Goal: Task Accomplishment & Management: Use online tool/utility

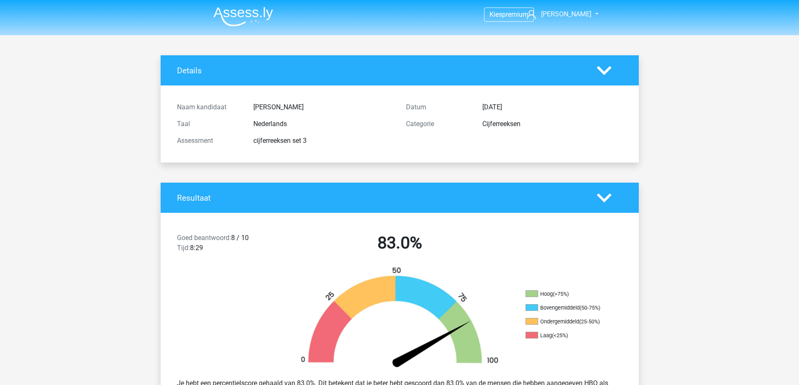
click at [239, 8] on img at bounding box center [243, 17] width 60 height 20
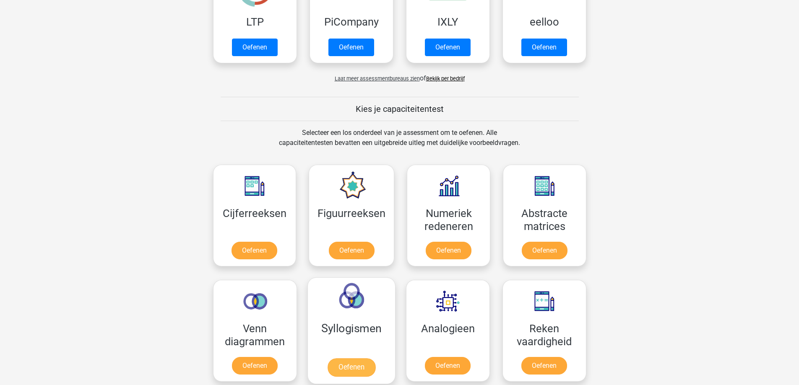
scroll to position [294, 0]
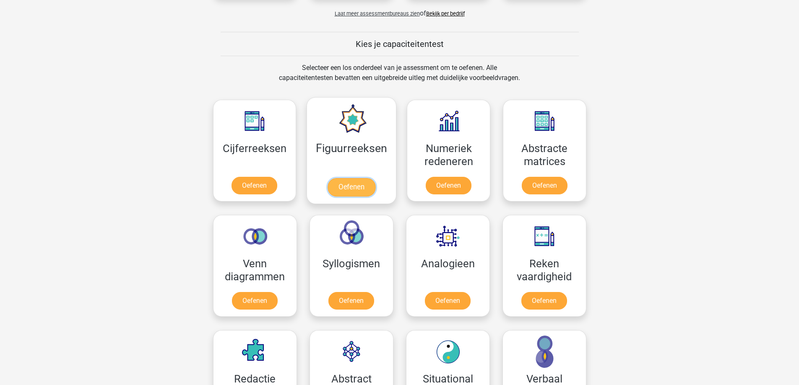
click at [355, 182] on link "Oefenen" at bounding box center [352, 187] width 48 height 18
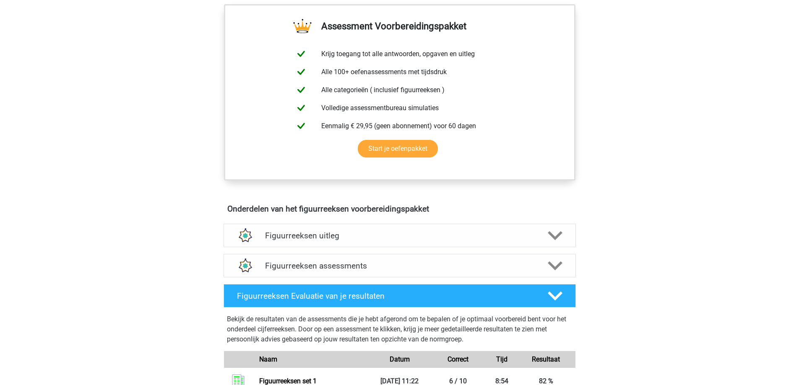
scroll to position [336, 0]
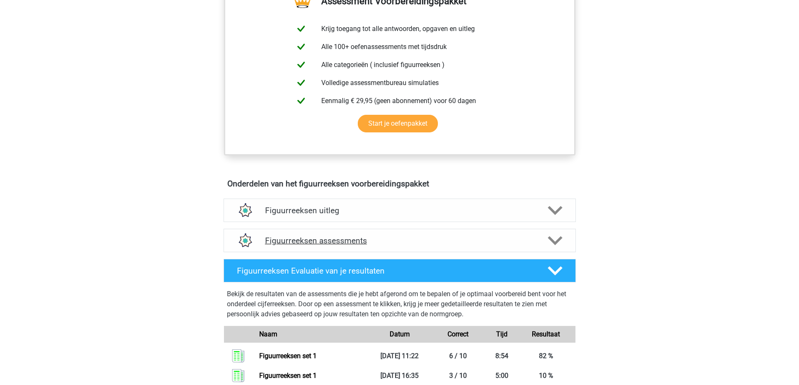
click at [513, 236] on h4 "Figuurreeksen assessments" at bounding box center [399, 241] width 269 height 10
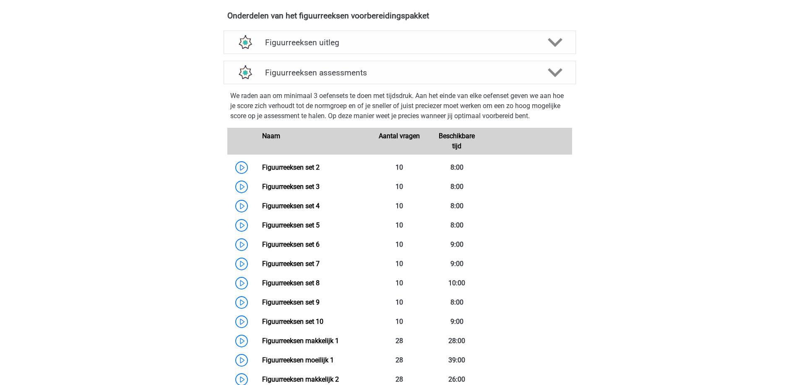
scroll to position [503, 0]
click at [288, 168] on link "Figuurreeksen set 2" at bounding box center [290, 168] width 57 height 8
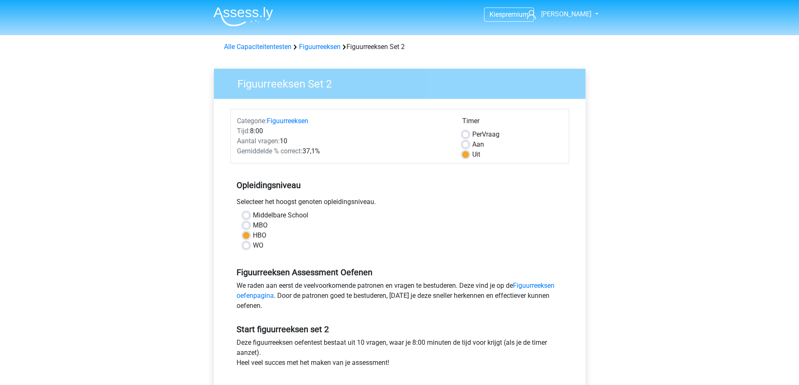
scroll to position [210, 0]
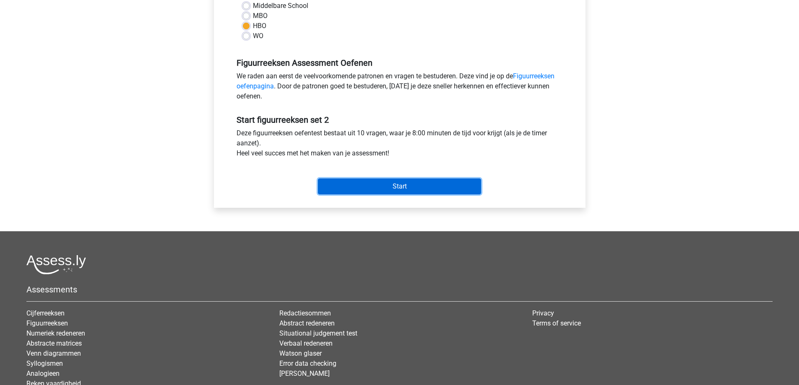
click at [426, 180] on input "Start" at bounding box center [399, 187] width 163 height 16
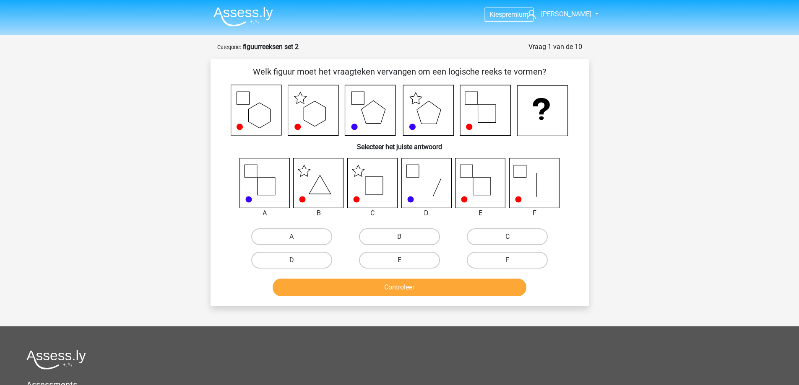
click at [507, 240] on label "C" at bounding box center [507, 237] width 81 height 17
click at [508, 240] on input "C" at bounding box center [510, 239] width 5 height 5
radio input "true"
click at [401, 288] on button "Controleer" at bounding box center [400, 288] width 254 height 18
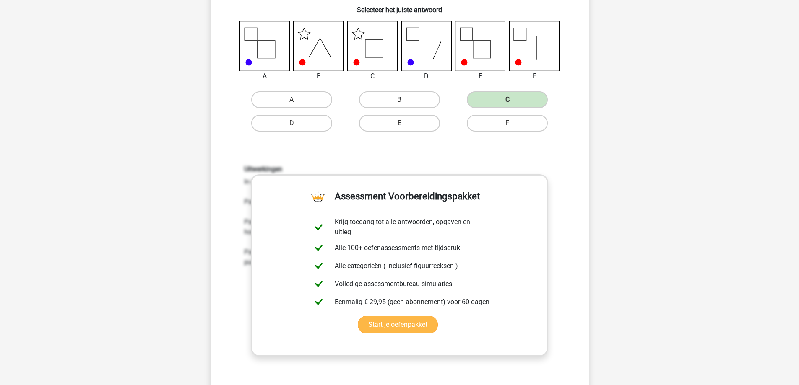
scroll to position [168, 0]
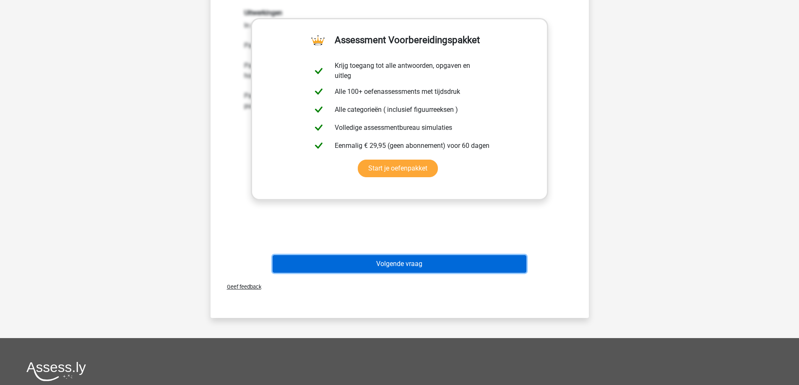
click at [398, 266] on button "Volgende vraag" at bounding box center [400, 264] width 254 height 18
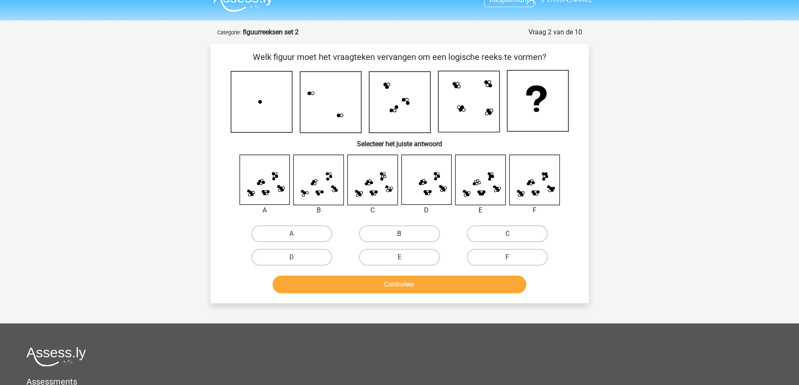
scroll to position [0, 0]
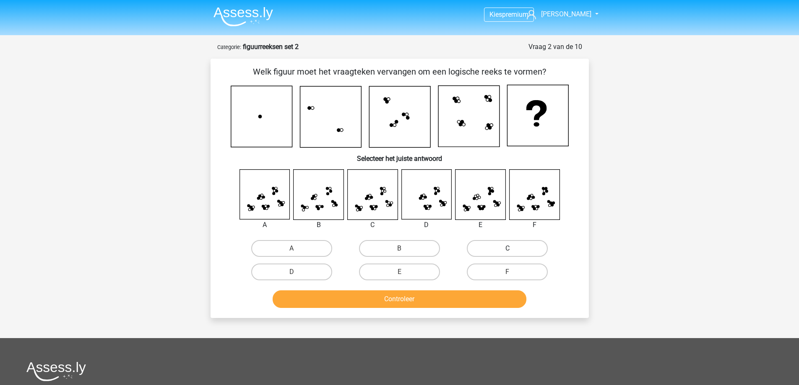
click at [511, 248] on label "C" at bounding box center [507, 248] width 81 height 17
click at [511, 249] on input "C" at bounding box center [510, 251] width 5 height 5
radio input "true"
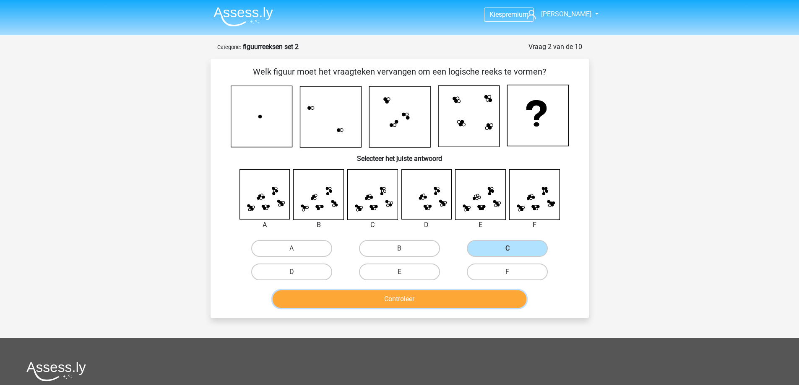
click at [395, 300] on button "Controleer" at bounding box center [400, 300] width 254 height 18
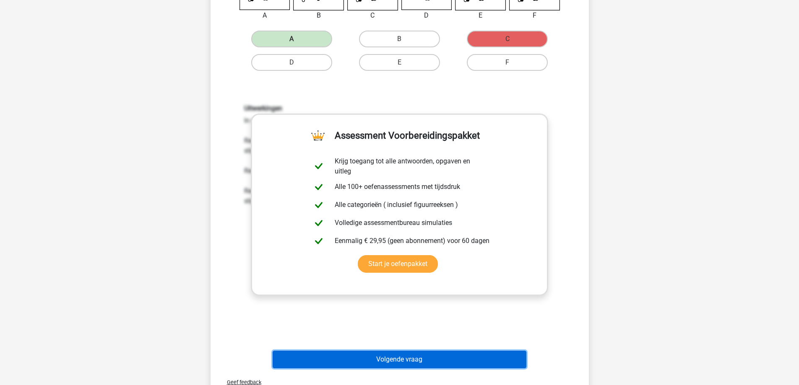
click at [382, 360] on button "Volgende vraag" at bounding box center [400, 360] width 254 height 18
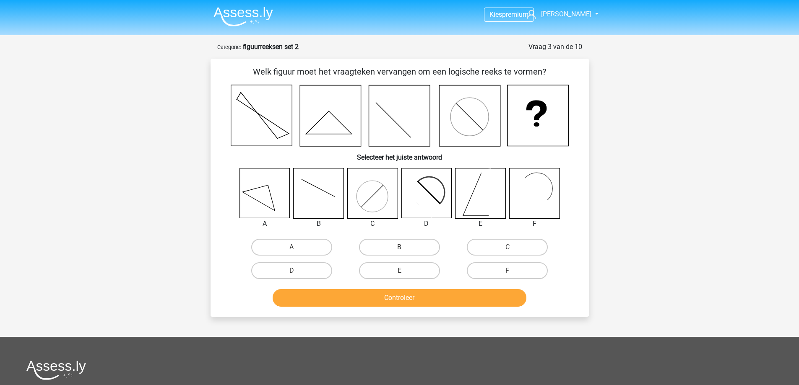
click at [272, 202] on icon at bounding box center [265, 194] width 50 height 50
click at [277, 248] on label "A" at bounding box center [291, 247] width 81 height 17
click at [292, 248] on input "A" at bounding box center [294, 249] width 5 height 5
radio input "true"
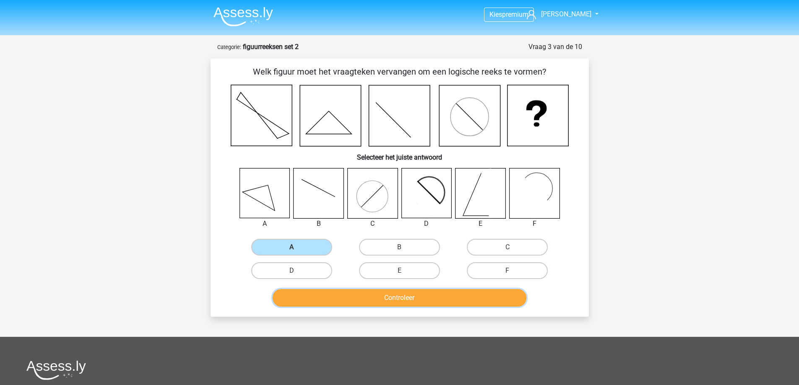
click at [331, 300] on button "Controleer" at bounding box center [400, 298] width 254 height 18
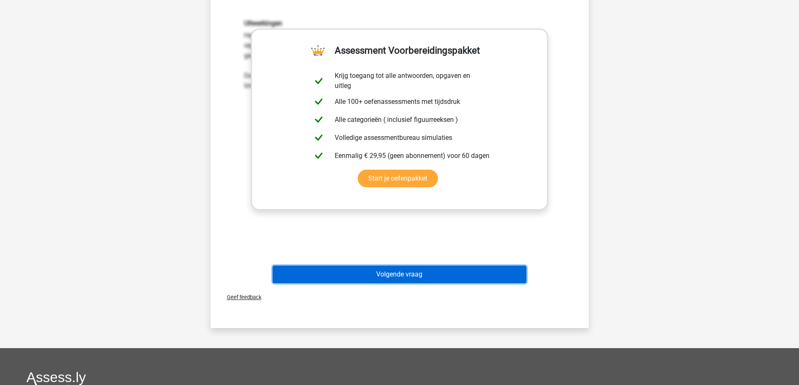
click at [380, 266] on button "Volgende vraag" at bounding box center [400, 275] width 254 height 18
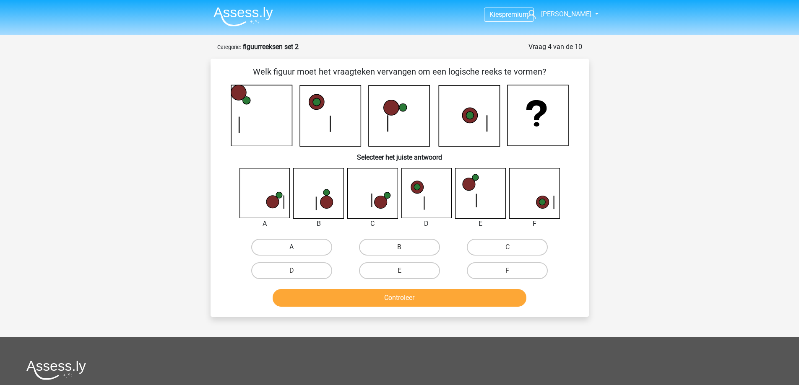
click at [273, 249] on label "A" at bounding box center [291, 247] width 81 height 17
click at [292, 249] on input "A" at bounding box center [294, 249] width 5 height 5
radio input "true"
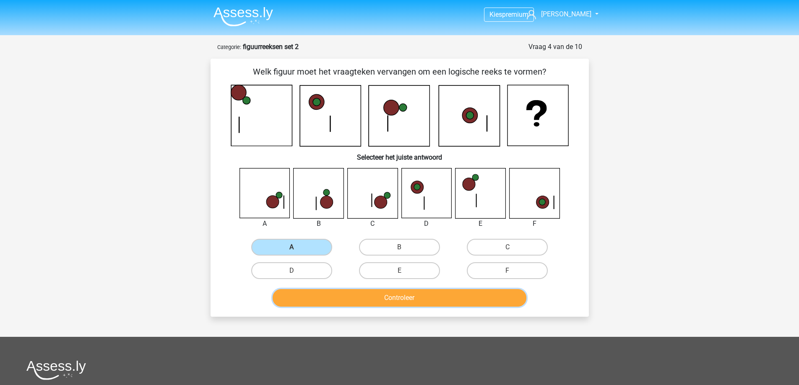
click at [338, 298] on button "Controleer" at bounding box center [400, 298] width 254 height 18
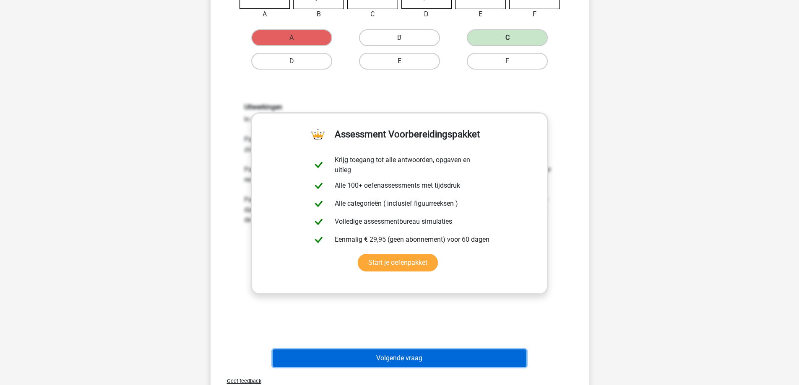
click at [393, 356] on button "Volgende vraag" at bounding box center [400, 359] width 254 height 18
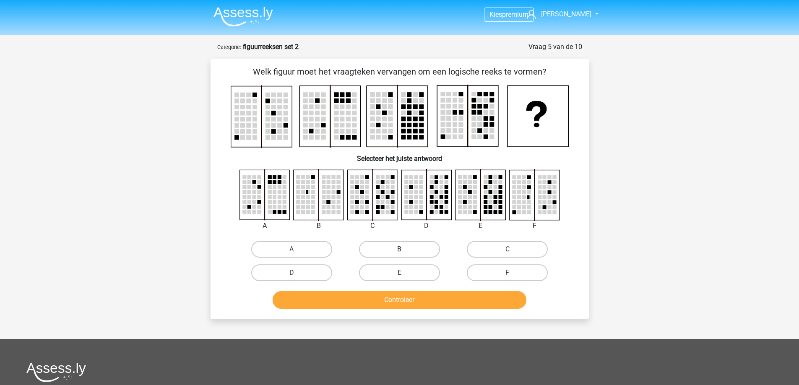
click at [394, 249] on label "B" at bounding box center [399, 249] width 81 height 17
click at [399, 250] on input "B" at bounding box center [401, 252] width 5 height 5
radio input "true"
click at [381, 308] on button "Controleer" at bounding box center [400, 301] width 254 height 18
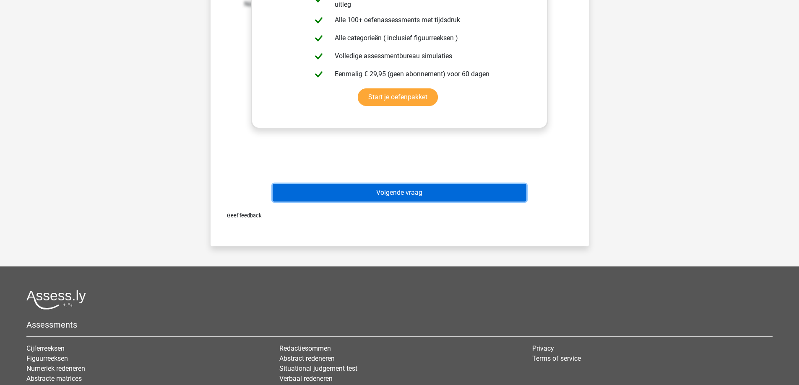
click at [385, 192] on button "Volgende vraag" at bounding box center [400, 193] width 254 height 18
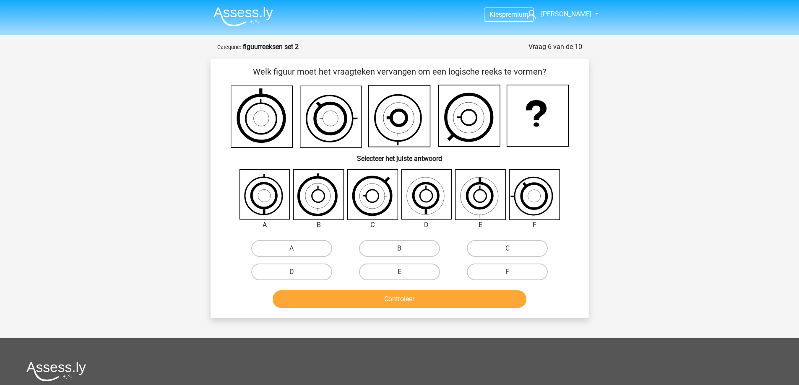
click at [429, 200] on icon at bounding box center [426, 195] width 50 height 50
click at [305, 273] on label "D" at bounding box center [291, 272] width 81 height 17
click at [297, 273] on input "D" at bounding box center [294, 274] width 5 height 5
radio input "true"
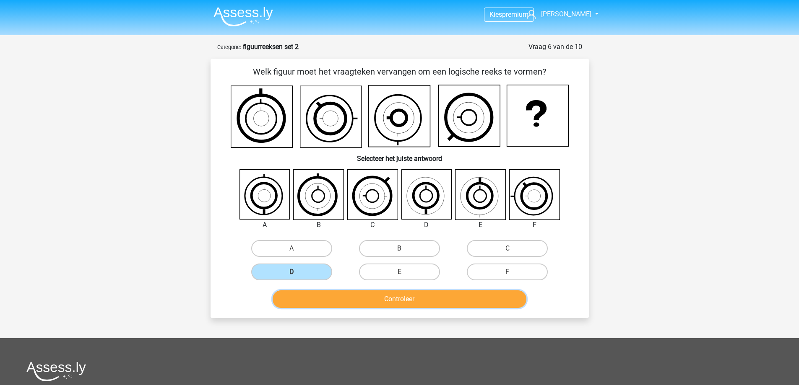
click at [395, 297] on button "Controleer" at bounding box center [400, 300] width 254 height 18
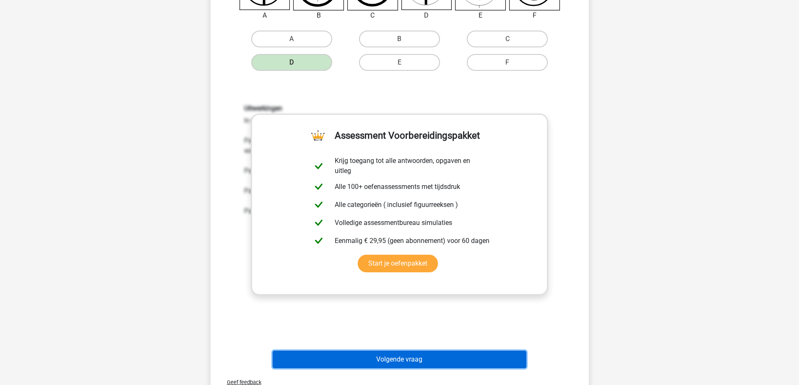
drag, startPoint x: 391, startPoint y: 354, endPoint x: 393, endPoint y: 359, distance: 5.2
click at [392, 357] on button "Volgende vraag" at bounding box center [400, 360] width 254 height 18
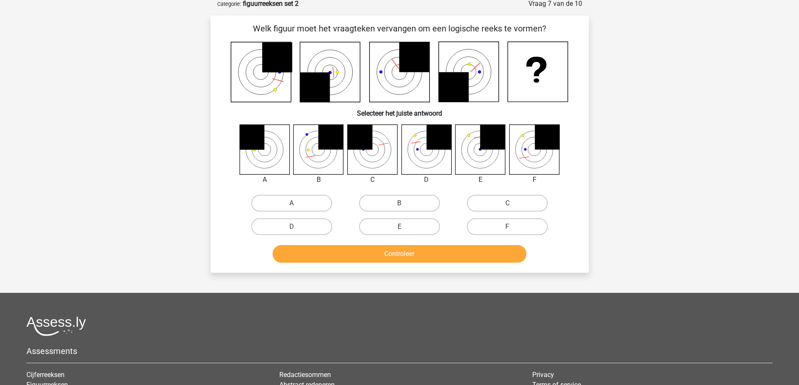
scroll to position [42, 0]
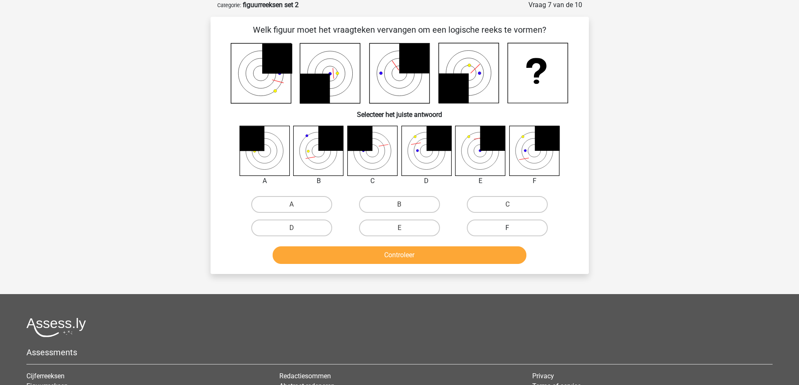
click at [513, 234] on label "F" at bounding box center [507, 228] width 81 height 17
click at [513, 234] on input "F" at bounding box center [510, 230] width 5 height 5
radio input "true"
click at [489, 253] on button "Controleer" at bounding box center [400, 256] width 254 height 18
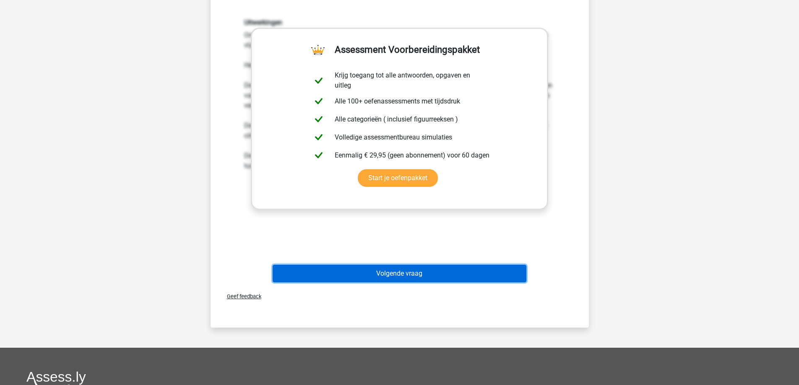
click at [415, 273] on button "Volgende vraag" at bounding box center [400, 274] width 254 height 18
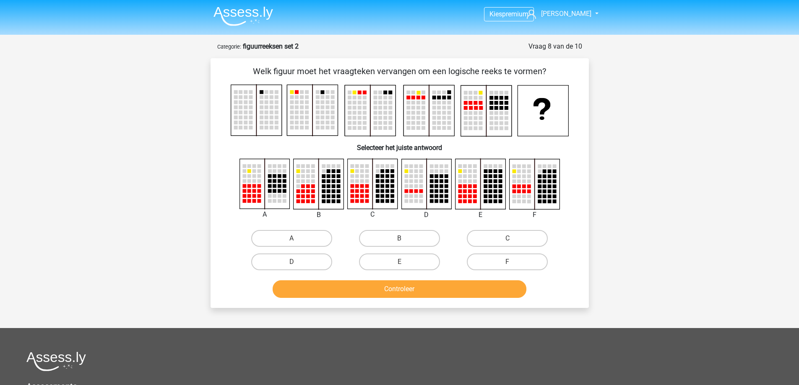
scroll to position [0, 0]
click at [276, 233] on label "A" at bounding box center [291, 239] width 81 height 17
click at [292, 239] on input "A" at bounding box center [294, 241] width 5 height 5
radio input "true"
click at [371, 292] on button "Controleer" at bounding box center [400, 290] width 254 height 18
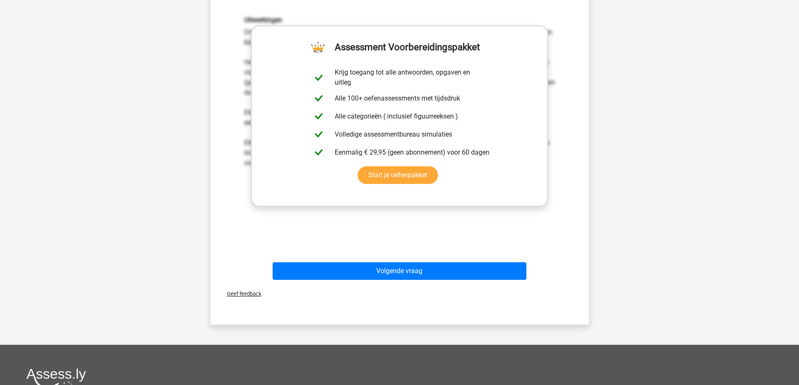
scroll to position [294, 0]
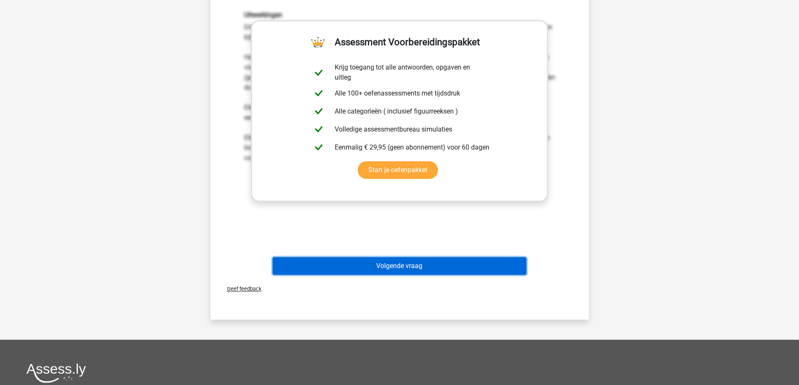
click at [388, 269] on button "Volgende vraag" at bounding box center [400, 267] width 254 height 18
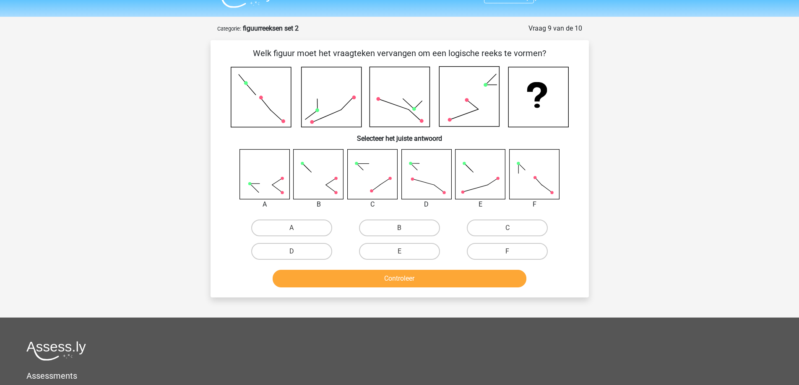
scroll to position [0, 0]
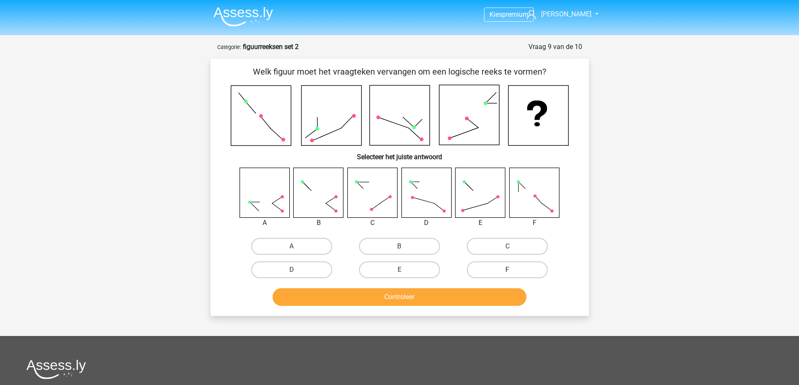
click at [488, 273] on label "F" at bounding box center [507, 270] width 81 height 17
click at [508, 273] on input "F" at bounding box center [510, 272] width 5 height 5
radio input "true"
click at [473, 297] on button "Controleer" at bounding box center [400, 298] width 254 height 18
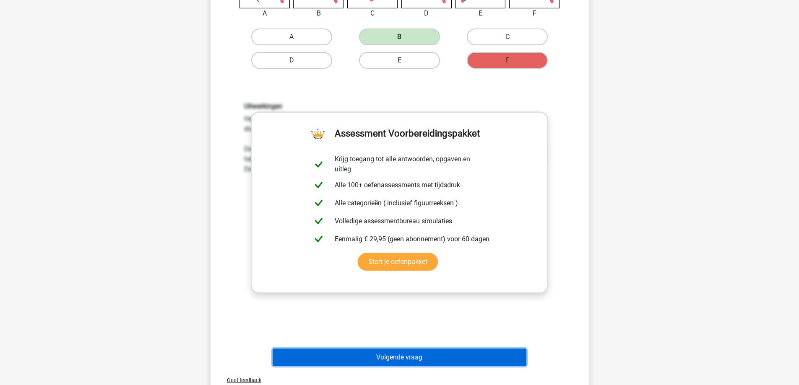
click at [399, 363] on button "Volgende vraag" at bounding box center [400, 358] width 254 height 18
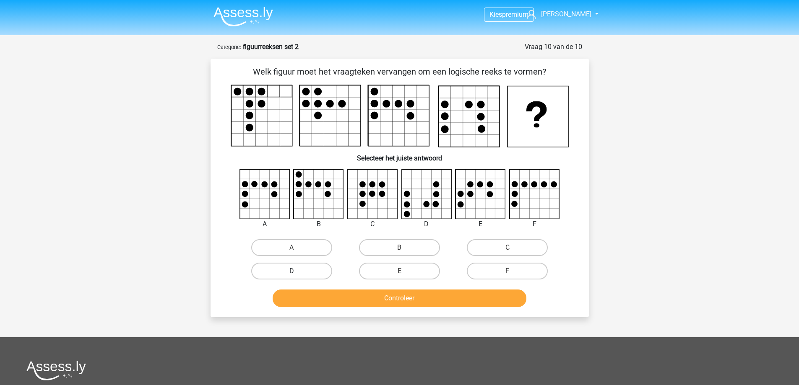
click at [297, 278] on label "D" at bounding box center [291, 271] width 81 height 17
click at [297, 277] on input "D" at bounding box center [294, 273] width 5 height 5
radio input "true"
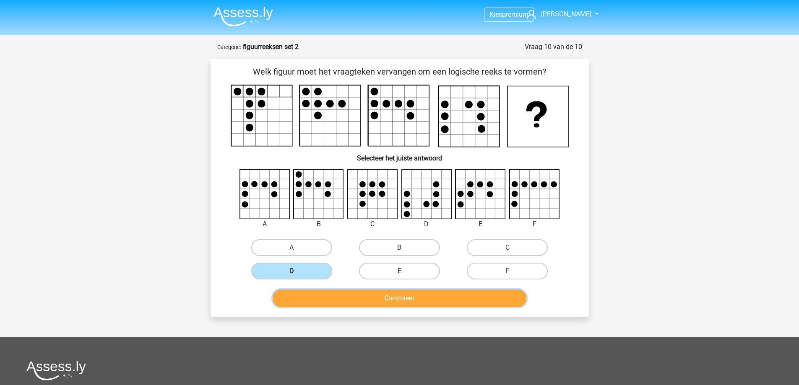
click at [353, 297] on button "Controleer" at bounding box center [400, 299] width 254 height 18
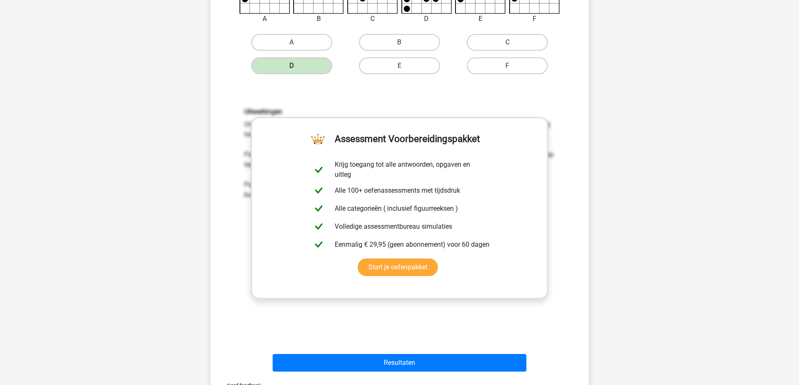
scroll to position [210, 0]
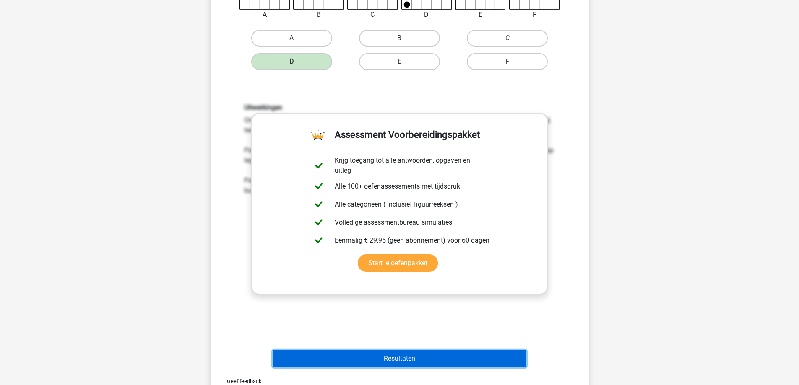
click at [398, 361] on button "Resultaten" at bounding box center [400, 359] width 254 height 18
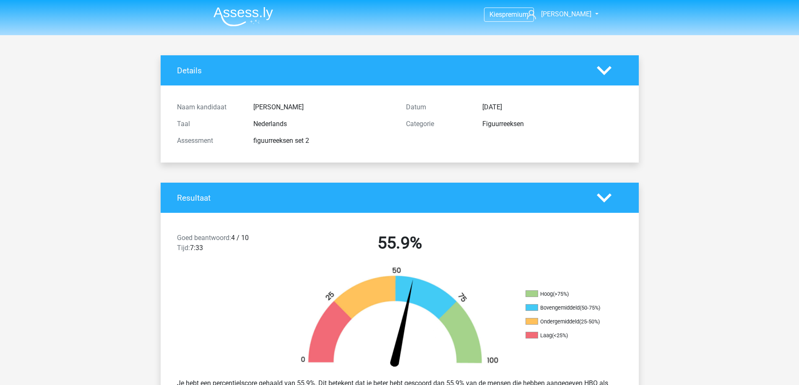
click at [234, 11] on img at bounding box center [243, 17] width 60 height 20
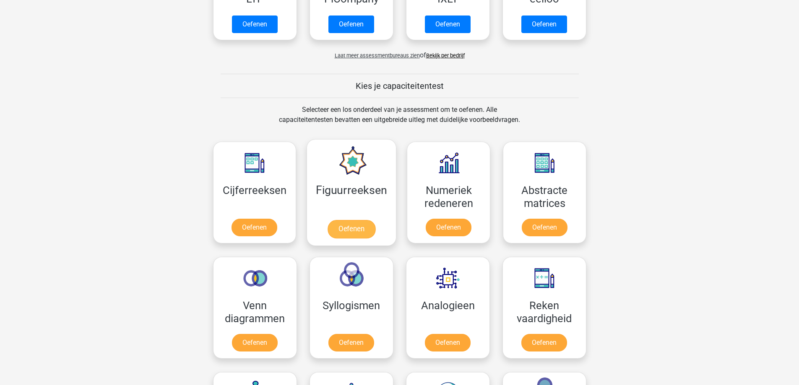
scroll to position [336, 0]
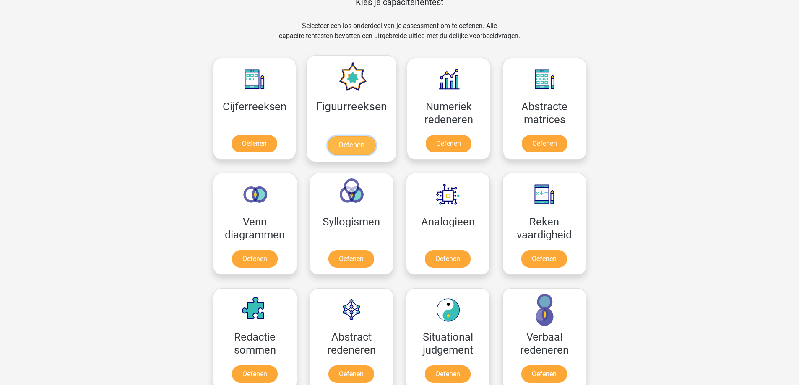
click at [357, 144] on link "Oefenen" at bounding box center [352, 145] width 48 height 18
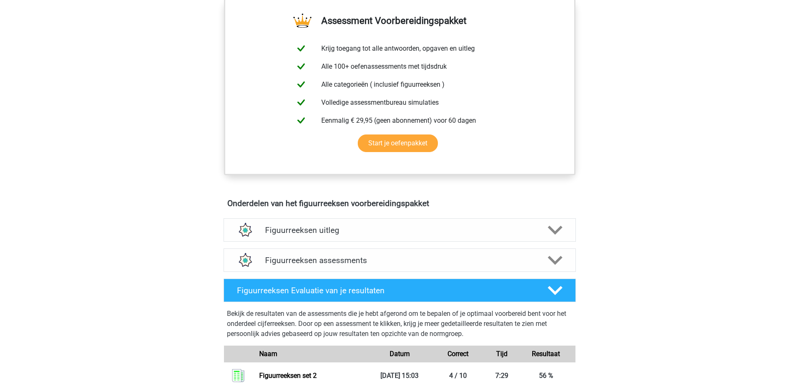
scroll to position [378, 0]
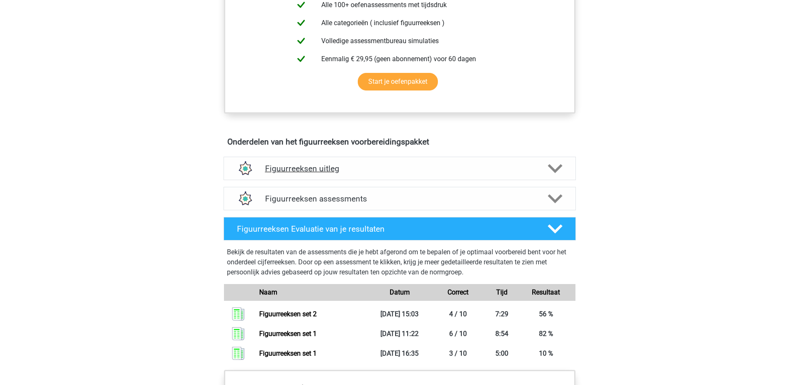
click at [401, 171] on h4 "Figuurreeksen uitleg" at bounding box center [399, 169] width 269 height 10
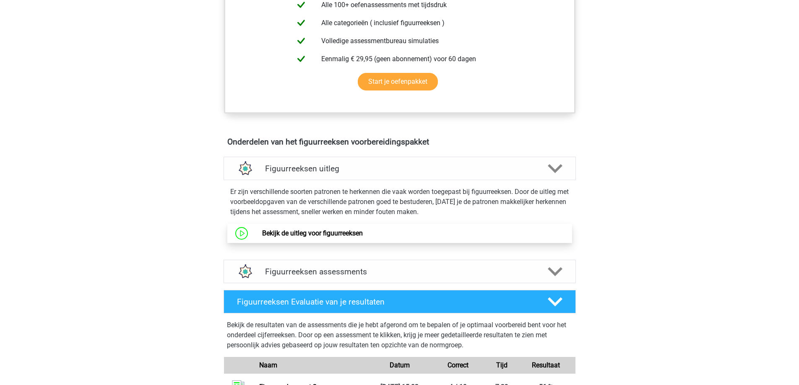
click at [310, 237] on link "Bekijk de uitleg voor figuurreeksen" at bounding box center [312, 233] width 101 height 8
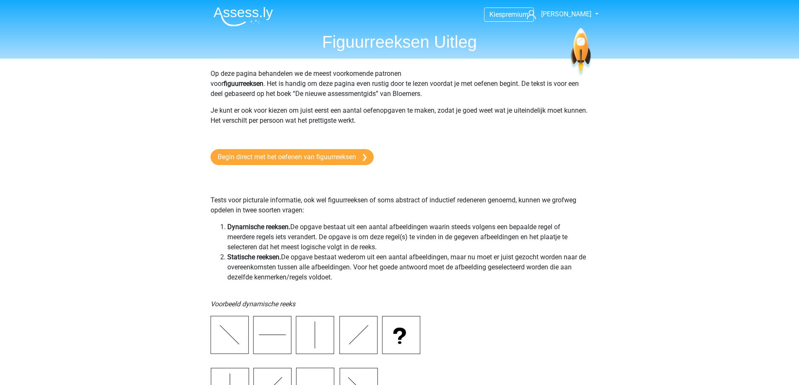
click at [232, 6] on li at bounding box center [240, 14] width 66 height 23
click at [229, 11] on img at bounding box center [243, 17] width 60 height 20
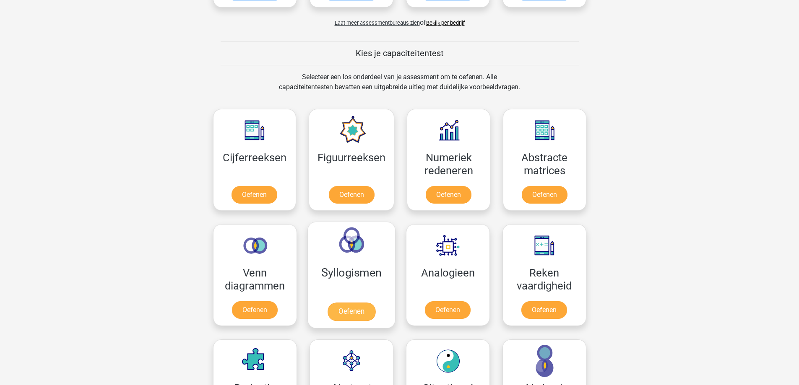
scroll to position [294, 0]
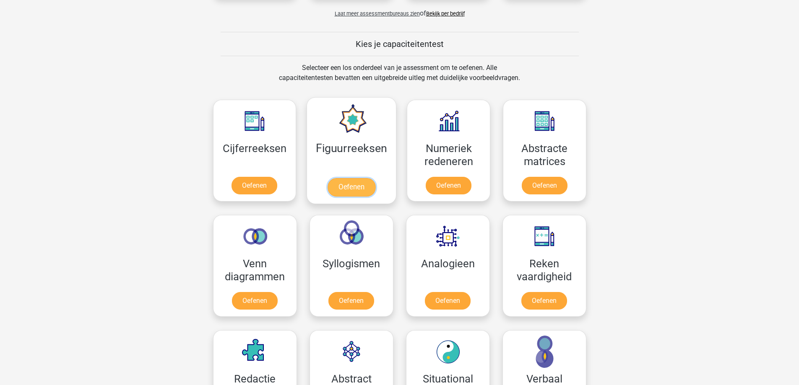
click at [348, 182] on link "Oefenen" at bounding box center [352, 187] width 48 height 18
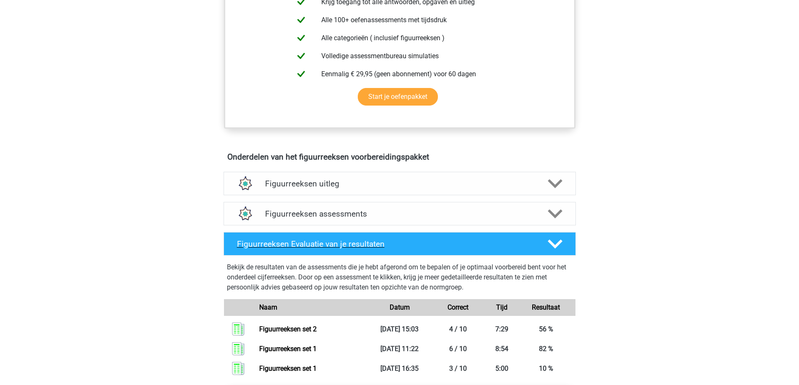
scroll to position [378, 0]
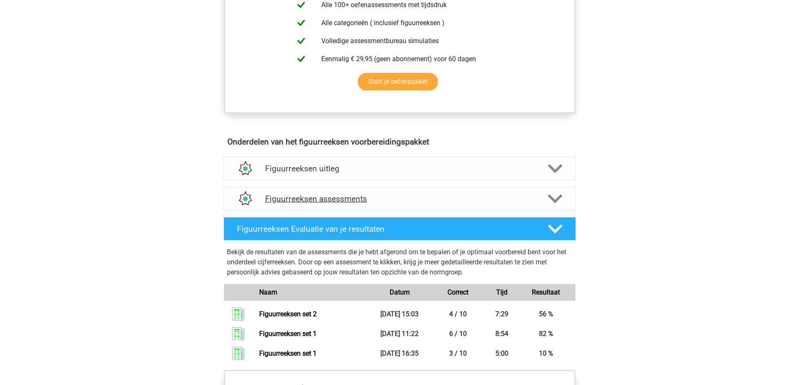
click at [472, 198] on h4 "Figuurreeksen assessments" at bounding box center [399, 199] width 269 height 10
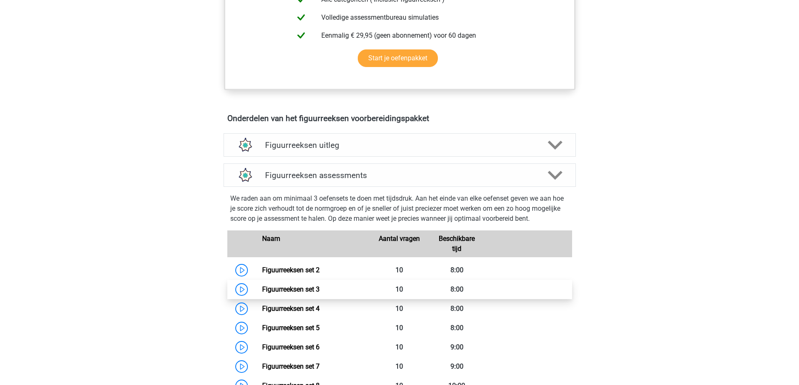
scroll to position [419, 0]
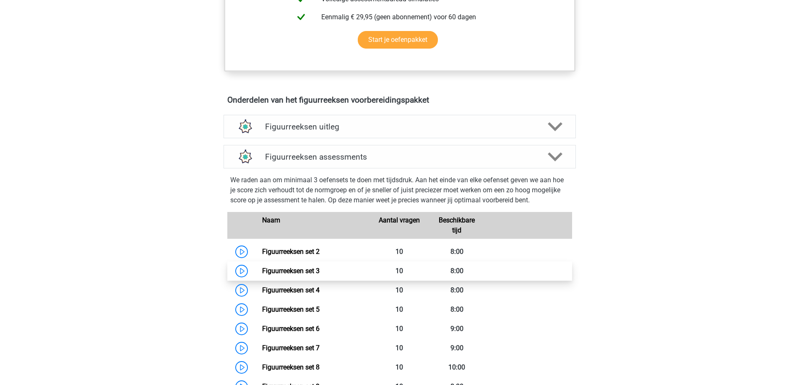
click at [287, 270] on link "Figuurreeksen set 3" at bounding box center [290, 271] width 57 height 8
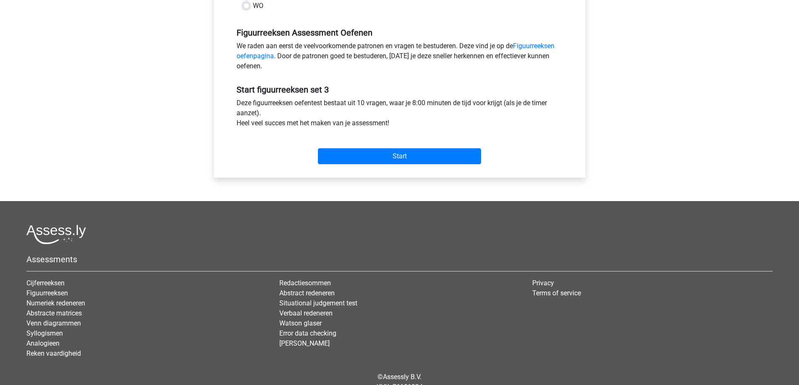
scroll to position [252, 0]
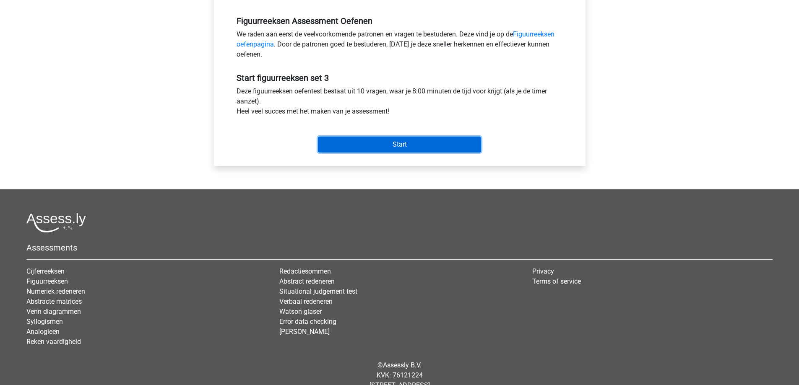
click at [401, 146] on input "Start" at bounding box center [399, 145] width 163 height 16
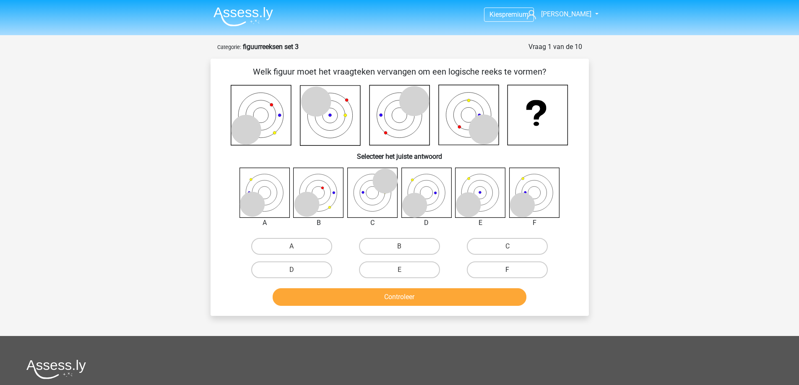
click at [500, 273] on label "F" at bounding box center [507, 270] width 81 height 17
click at [508, 273] on input "F" at bounding box center [510, 272] width 5 height 5
radio input "true"
click at [482, 297] on button "Controleer" at bounding box center [400, 298] width 254 height 18
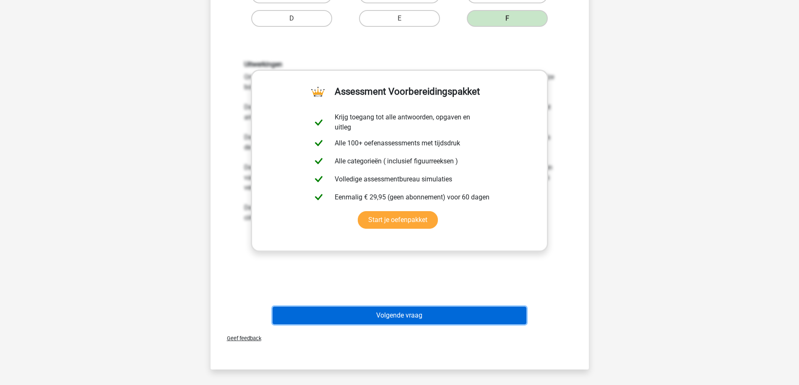
click at [404, 316] on button "Volgende vraag" at bounding box center [400, 316] width 254 height 18
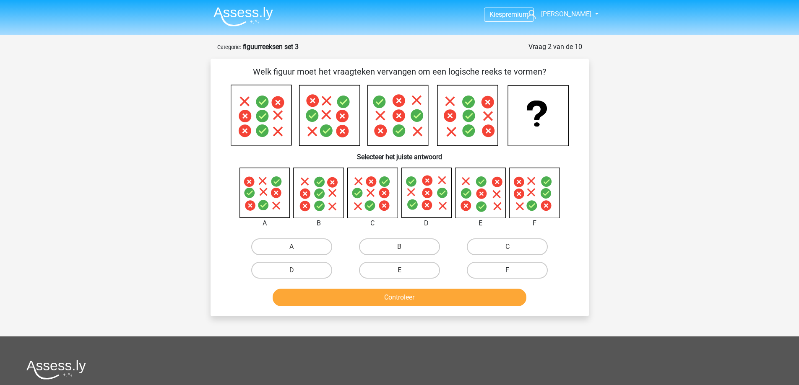
click at [492, 268] on label "F" at bounding box center [507, 270] width 81 height 17
click at [508, 271] on input "F" at bounding box center [510, 273] width 5 height 5
radio input "true"
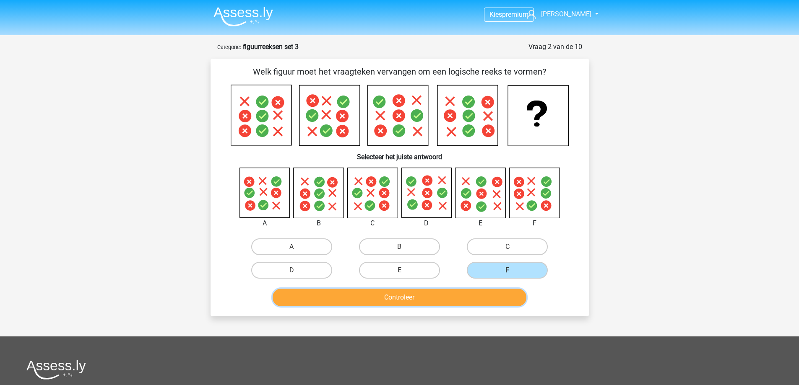
click at [461, 299] on button "Controleer" at bounding box center [400, 298] width 254 height 18
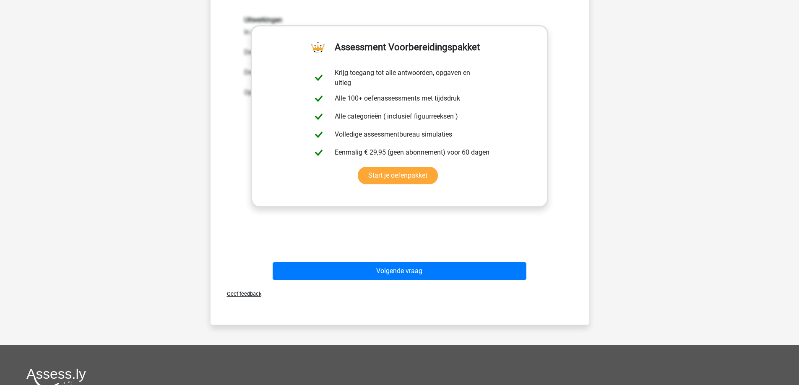
scroll to position [378, 0]
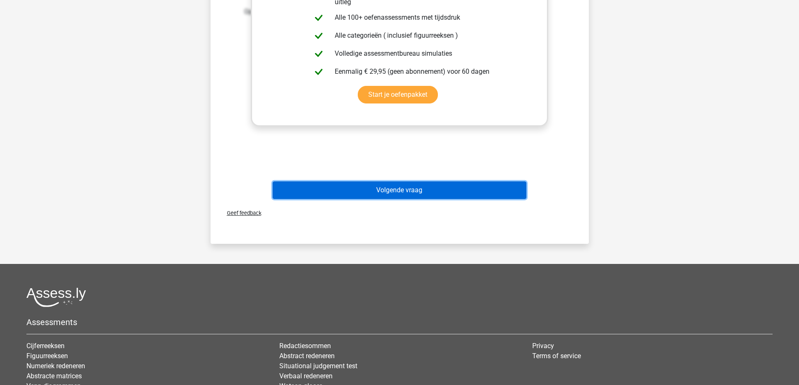
click at [392, 193] on button "Volgende vraag" at bounding box center [400, 191] width 254 height 18
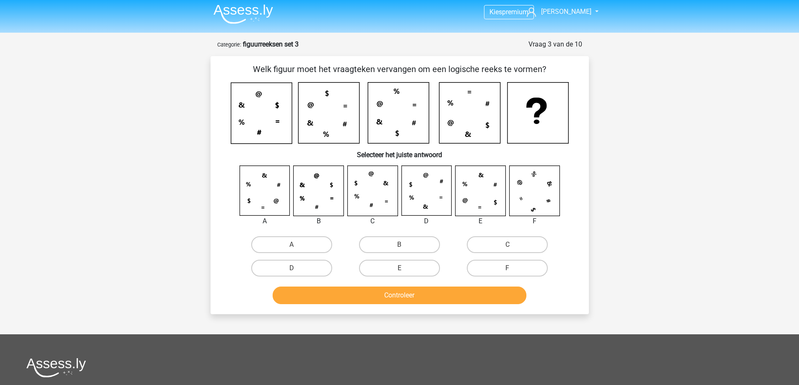
scroll to position [0, 0]
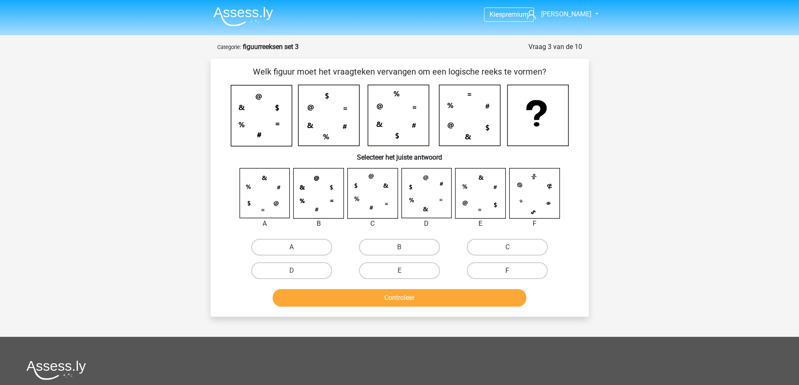
click at [492, 267] on label "F" at bounding box center [507, 271] width 81 height 17
click at [508, 271] on input "F" at bounding box center [510, 273] width 5 height 5
radio input "true"
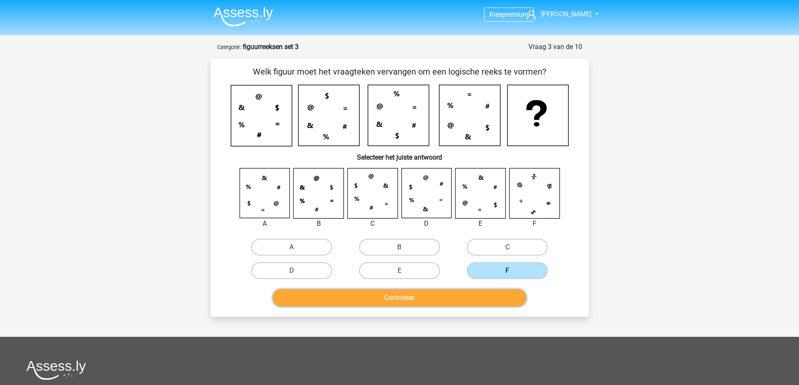
click at [470, 302] on button "Controleer" at bounding box center [400, 298] width 254 height 18
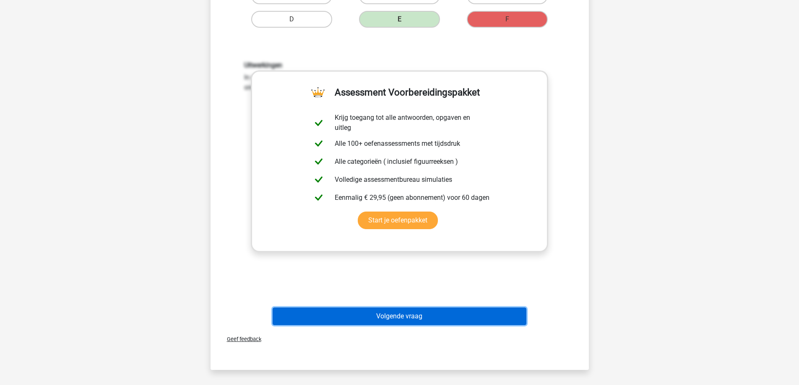
click at [422, 318] on button "Volgende vraag" at bounding box center [400, 317] width 254 height 18
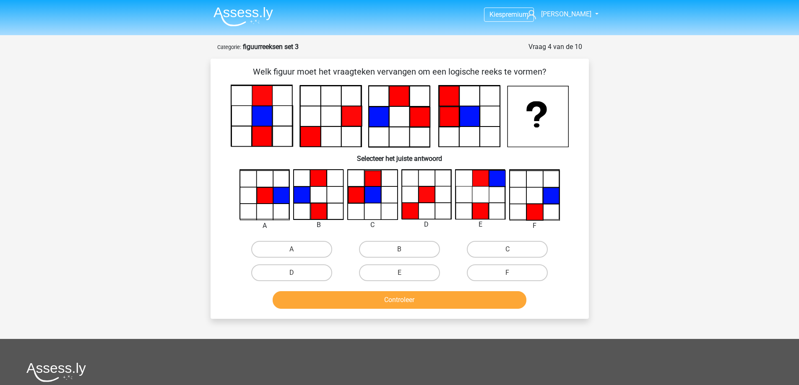
click at [292, 274] on input "D" at bounding box center [294, 275] width 5 height 5
radio input "true"
click at [378, 307] on button "Controleer" at bounding box center [400, 301] width 254 height 18
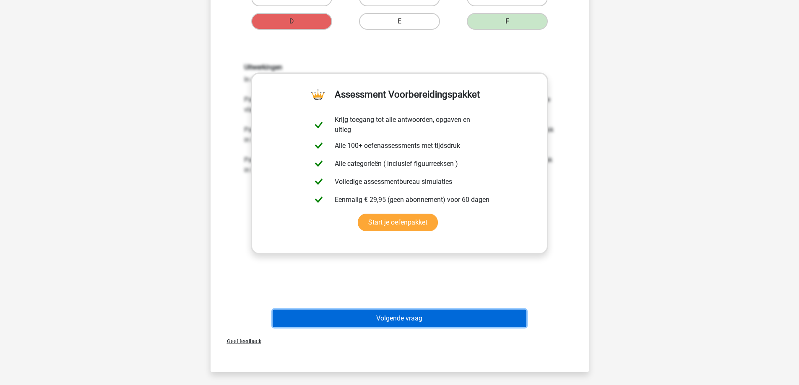
click at [406, 318] on button "Volgende vraag" at bounding box center [400, 319] width 254 height 18
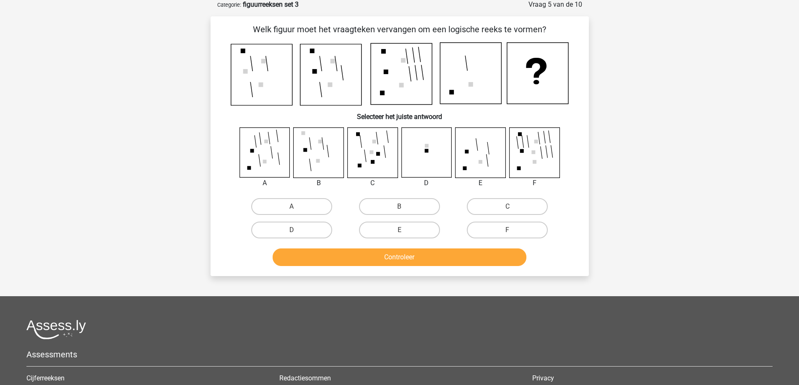
scroll to position [42, 0]
click at [281, 229] on label "D" at bounding box center [291, 230] width 81 height 17
click at [292, 231] on input "D" at bounding box center [294, 233] width 5 height 5
radio input "true"
click at [334, 259] on button "Controleer" at bounding box center [400, 258] width 254 height 18
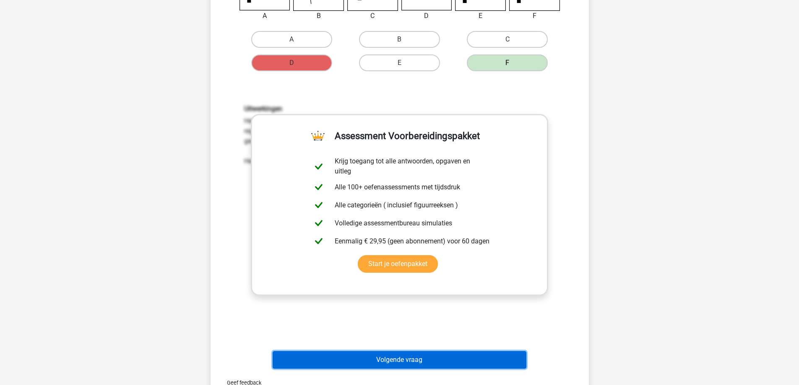
click at [379, 358] on button "Volgende vraag" at bounding box center [400, 360] width 254 height 18
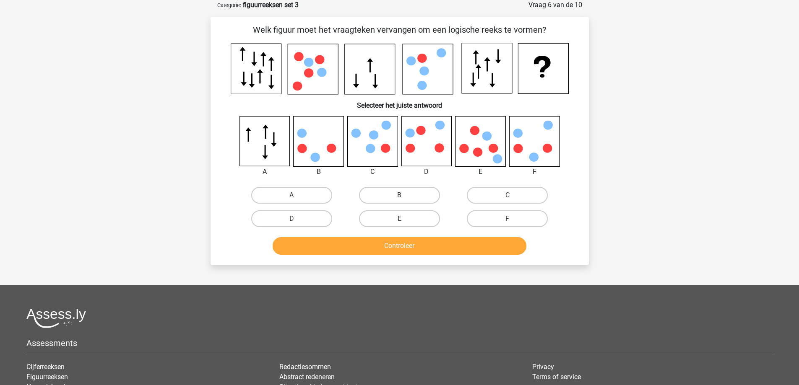
scroll to position [0, 0]
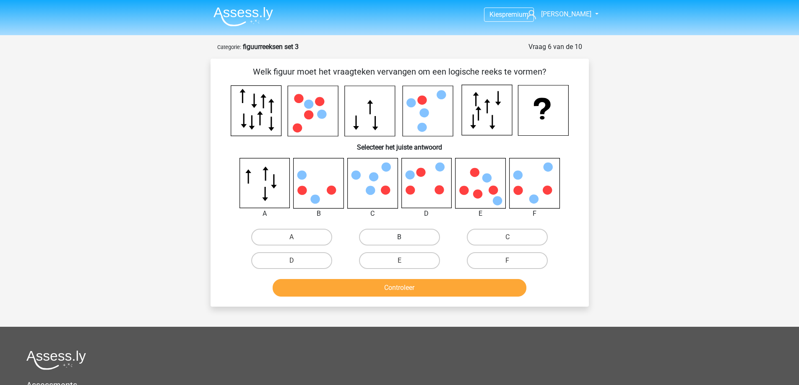
click at [391, 239] on label "B" at bounding box center [399, 237] width 81 height 17
click at [399, 239] on input "B" at bounding box center [401, 239] width 5 height 5
radio input "true"
click at [396, 287] on button "Controleer" at bounding box center [400, 288] width 254 height 18
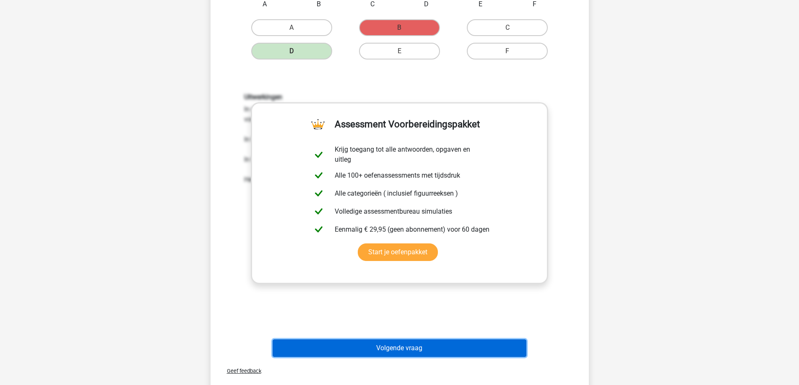
click at [388, 351] on button "Volgende vraag" at bounding box center [400, 349] width 254 height 18
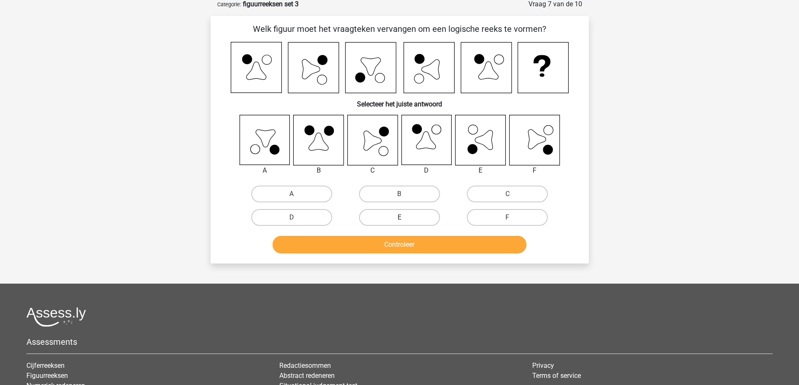
scroll to position [42, 0]
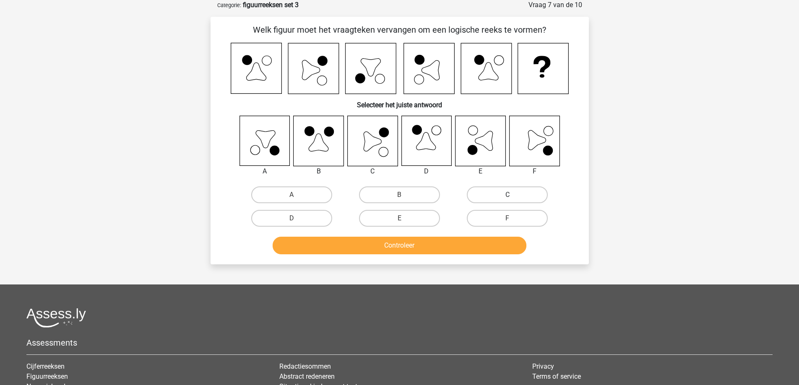
click at [504, 193] on label "C" at bounding box center [507, 195] width 81 height 17
click at [508, 195] on input "C" at bounding box center [510, 197] width 5 height 5
radio input "true"
click at [392, 247] on button "Controleer" at bounding box center [400, 246] width 254 height 18
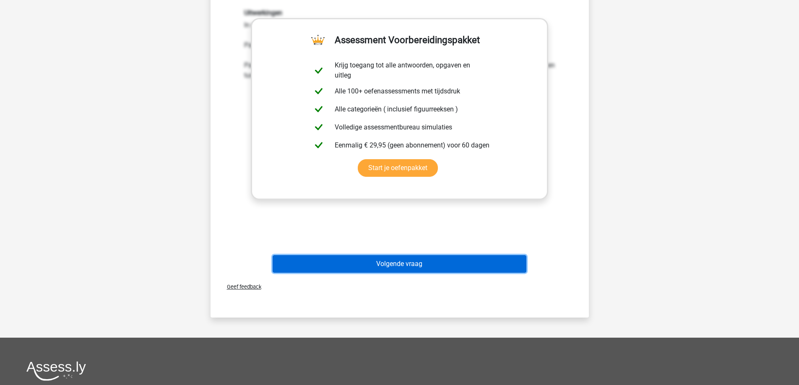
click at [405, 265] on button "Volgende vraag" at bounding box center [400, 264] width 254 height 18
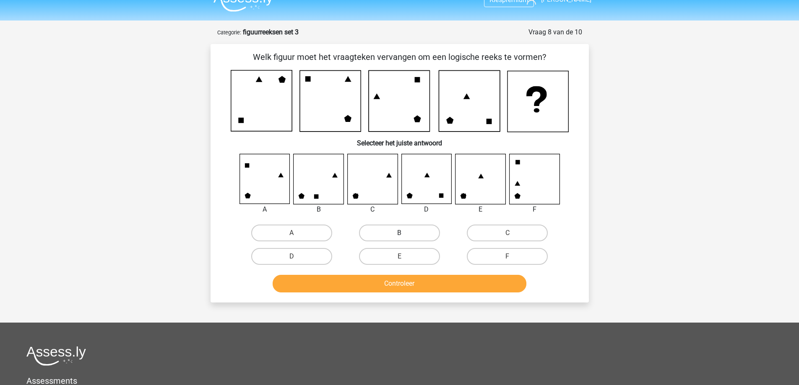
scroll to position [0, 0]
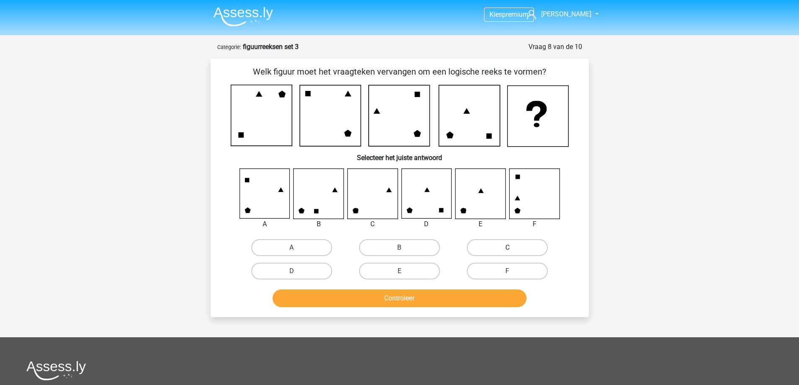
click at [497, 241] on label "C" at bounding box center [507, 248] width 81 height 17
click at [508, 248] on input "C" at bounding box center [510, 250] width 5 height 5
radio input "true"
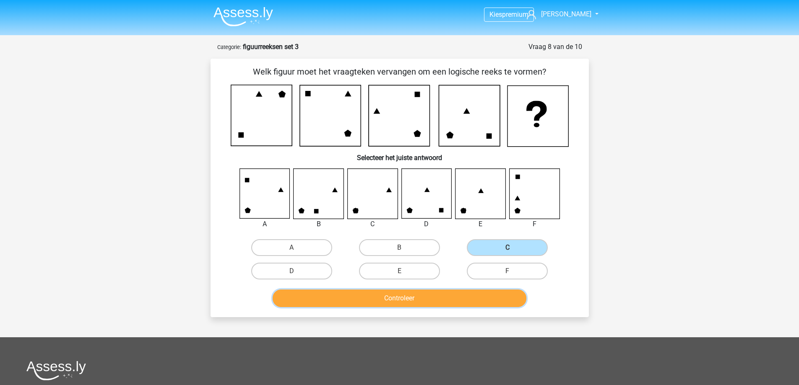
click at [432, 303] on button "Controleer" at bounding box center [400, 299] width 254 height 18
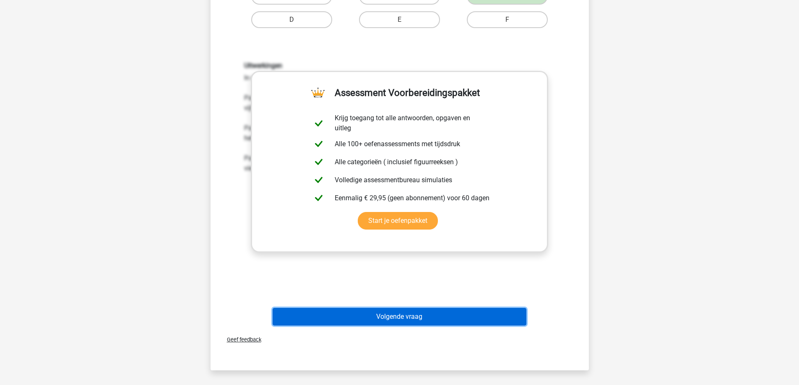
click at [403, 318] on button "Volgende vraag" at bounding box center [400, 317] width 254 height 18
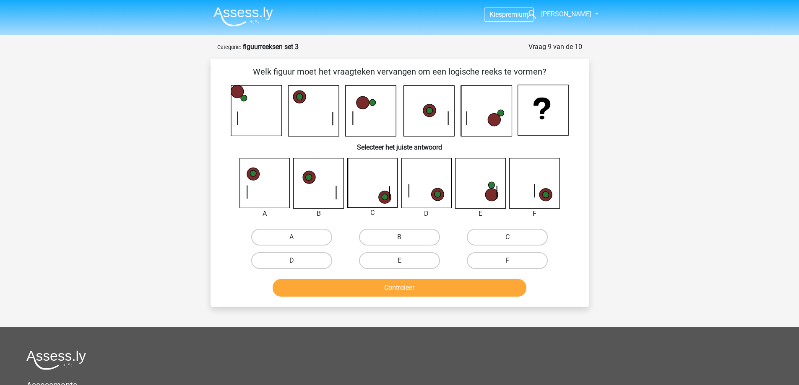
click at [480, 235] on label "C" at bounding box center [507, 237] width 81 height 17
click at [508, 237] on input "C" at bounding box center [510, 239] width 5 height 5
radio input "true"
click at [438, 284] on button "Controleer" at bounding box center [400, 288] width 254 height 18
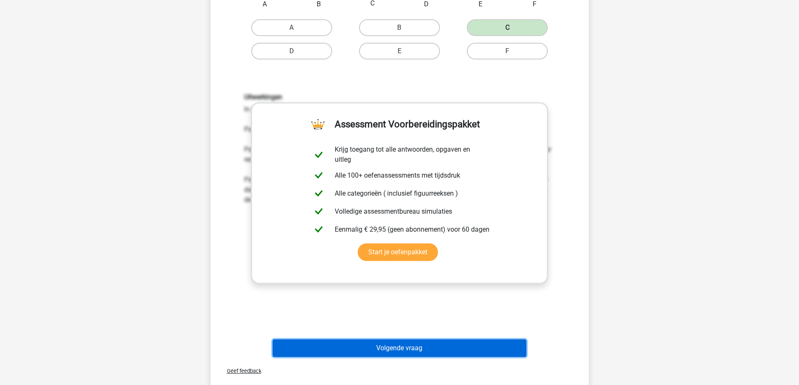
click at [408, 351] on button "Volgende vraag" at bounding box center [400, 349] width 254 height 18
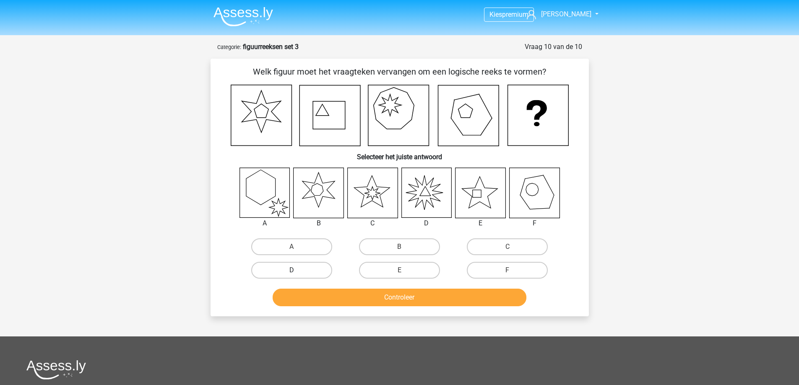
click at [319, 268] on label "D" at bounding box center [291, 270] width 81 height 17
click at [297, 271] on input "D" at bounding box center [294, 273] width 5 height 5
radio input "true"
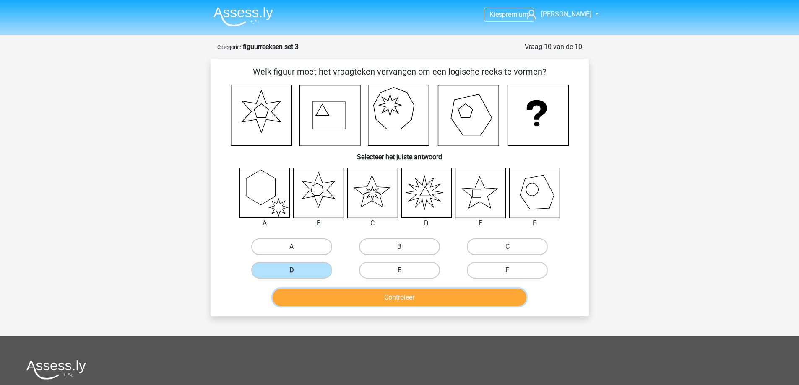
click at [353, 296] on button "Controleer" at bounding box center [400, 298] width 254 height 18
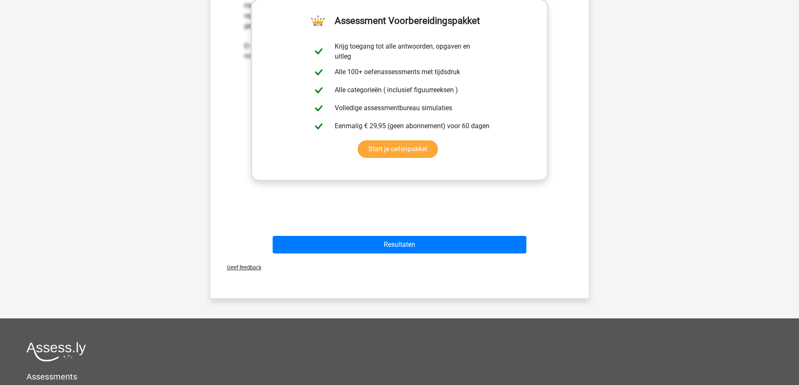
scroll to position [336, 0]
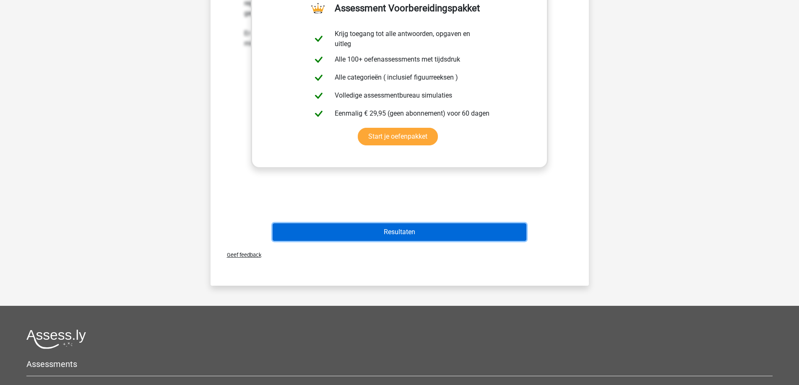
click at [401, 227] on button "Resultaten" at bounding box center [400, 233] width 254 height 18
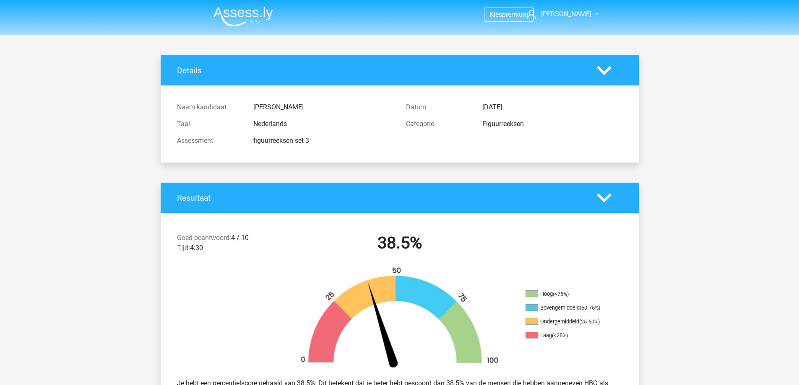
click at [242, 7] on img at bounding box center [243, 17] width 60 height 20
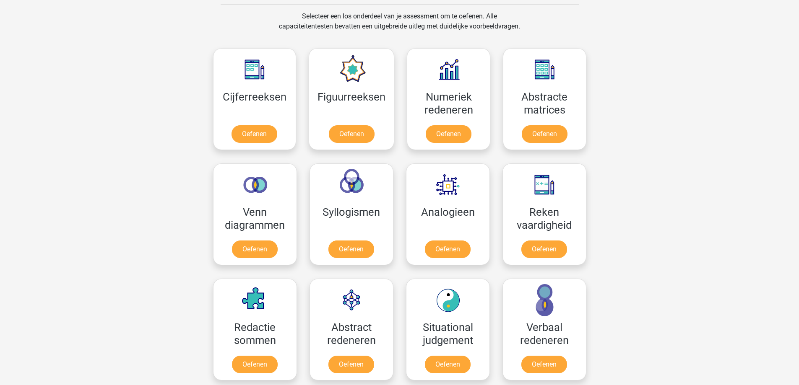
scroll to position [294, 0]
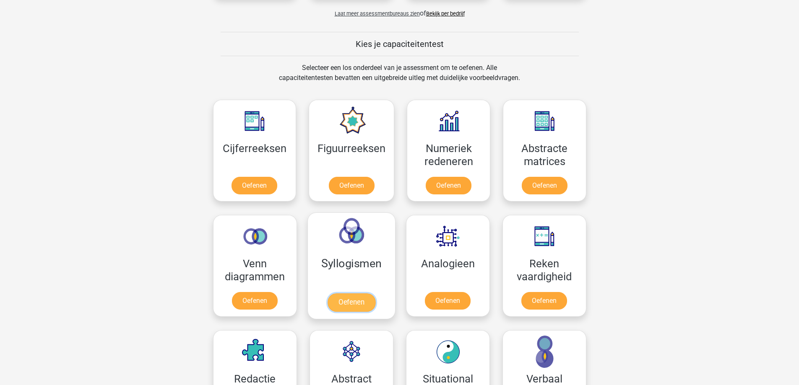
click at [354, 306] on link "Oefenen" at bounding box center [351, 303] width 48 height 18
click at [452, 305] on link "Oefenen" at bounding box center [448, 303] width 48 height 18
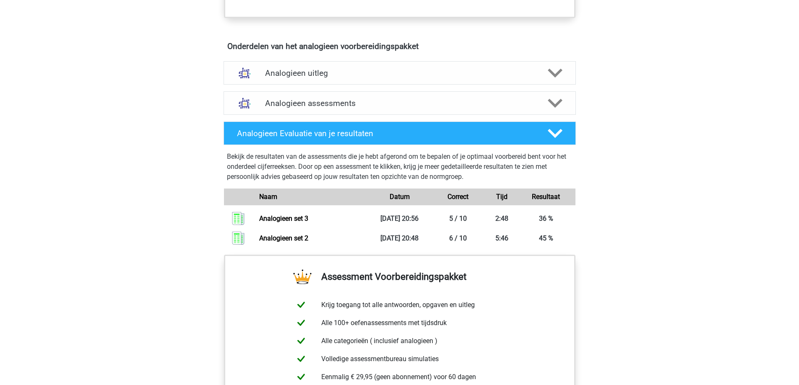
scroll to position [461, 0]
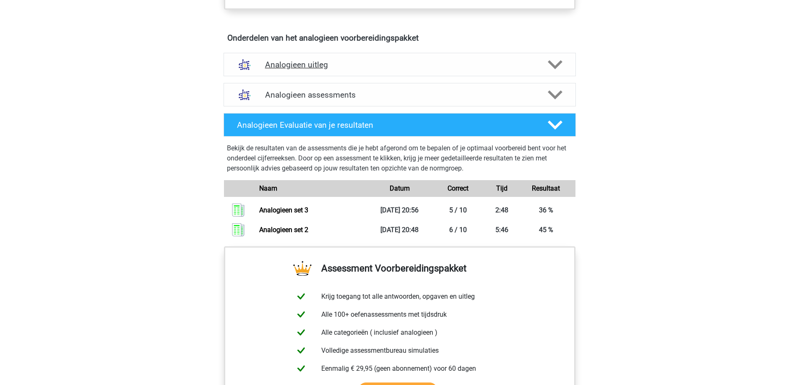
click at [378, 70] on div "Analogieen uitleg" at bounding box center [400, 64] width 352 height 23
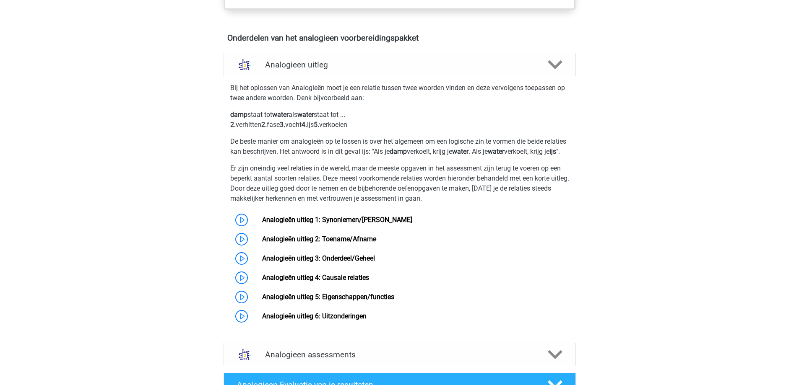
click at [379, 73] on div "Analogieen uitleg" at bounding box center [400, 64] width 352 height 23
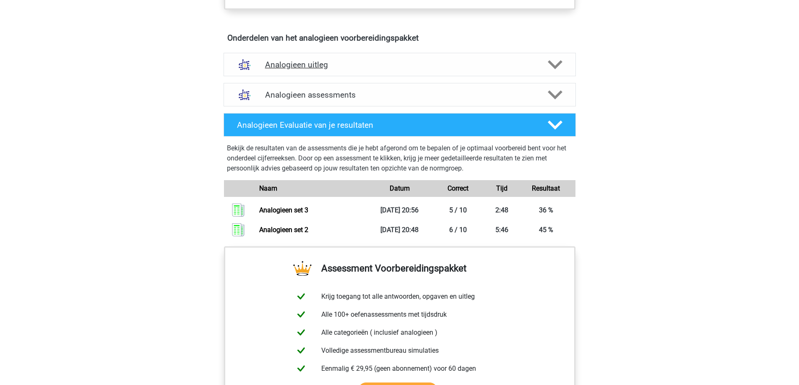
click at [372, 67] on h4 "Analogieen uitleg" at bounding box center [399, 65] width 269 height 10
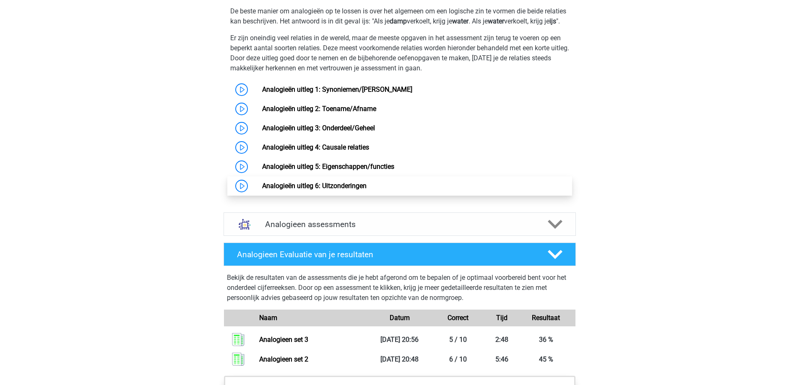
scroll to position [545, 0]
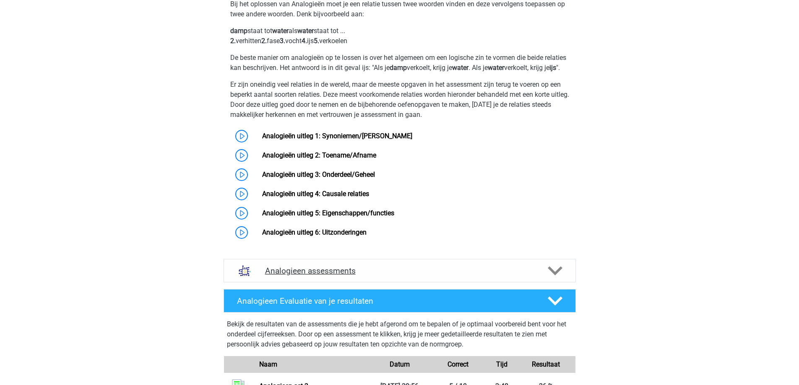
click at [404, 275] on div "Analogieen assessments" at bounding box center [400, 270] width 352 height 23
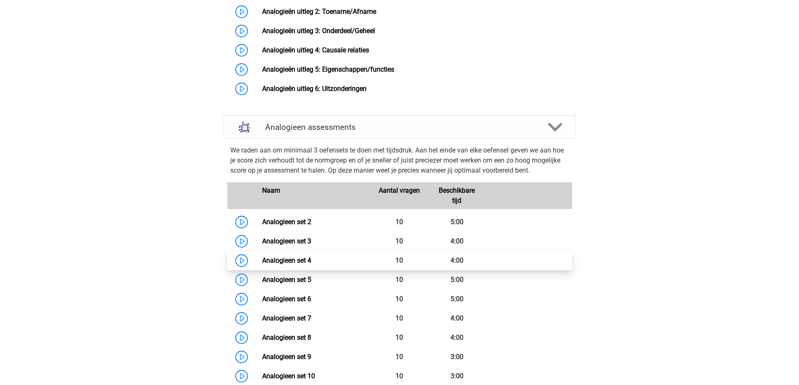
scroll to position [713, 0]
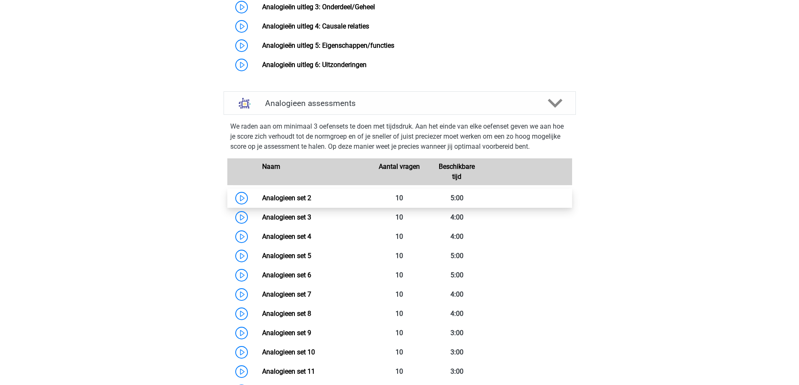
click at [262, 202] on link "Analogieen set 2" at bounding box center [286, 198] width 49 height 8
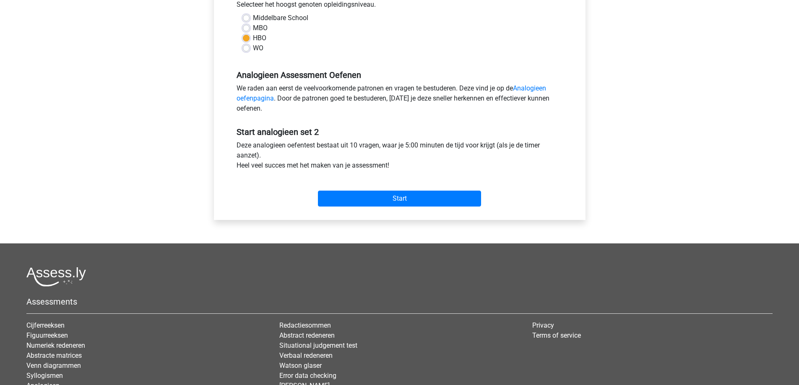
scroll to position [210, 0]
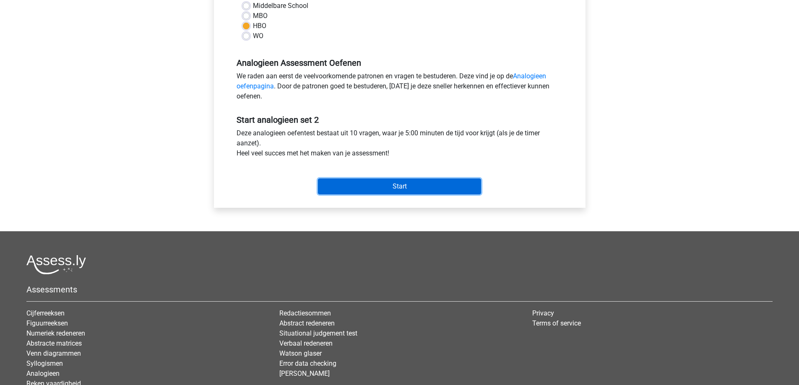
click at [389, 186] on input "Start" at bounding box center [399, 187] width 163 height 16
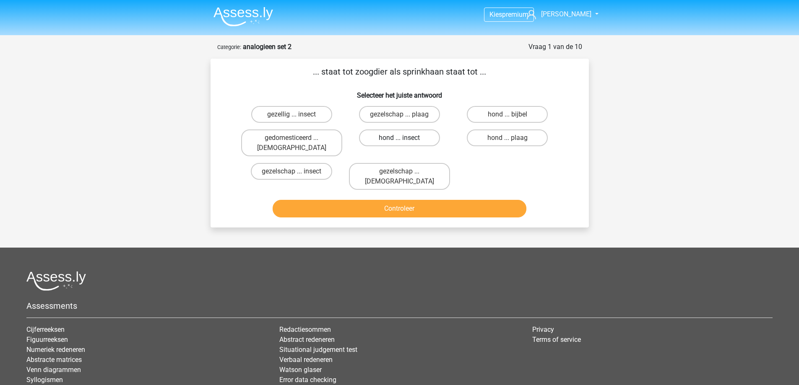
click at [396, 136] on label "hond ... insect" at bounding box center [399, 138] width 81 height 17
click at [399, 138] on input "hond ... insect" at bounding box center [401, 140] width 5 height 5
radio input "true"
click at [389, 200] on button "Controleer" at bounding box center [400, 209] width 254 height 18
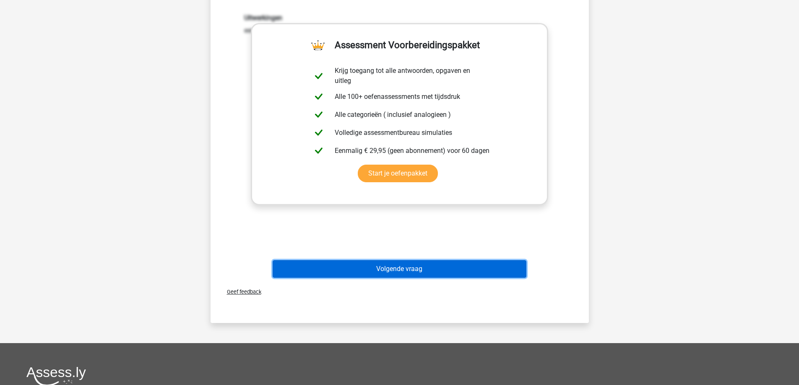
click at [406, 260] on button "Volgende vraag" at bounding box center [400, 269] width 254 height 18
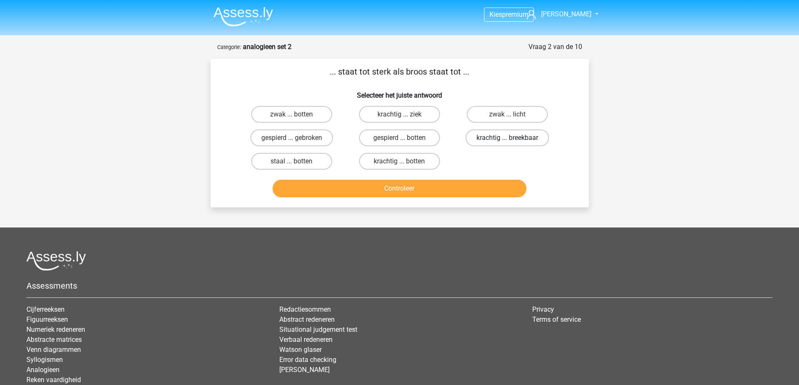
click at [502, 140] on label "krachtig ... breekbaar" at bounding box center [507, 138] width 83 height 17
click at [508, 140] on input "krachtig ... breekbaar" at bounding box center [510, 140] width 5 height 5
radio input "true"
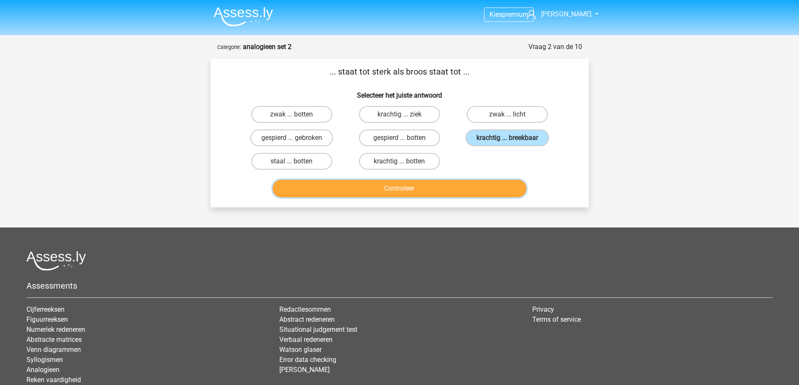
click at [406, 189] on button "Controleer" at bounding box center [400, 189] width 254 height 18
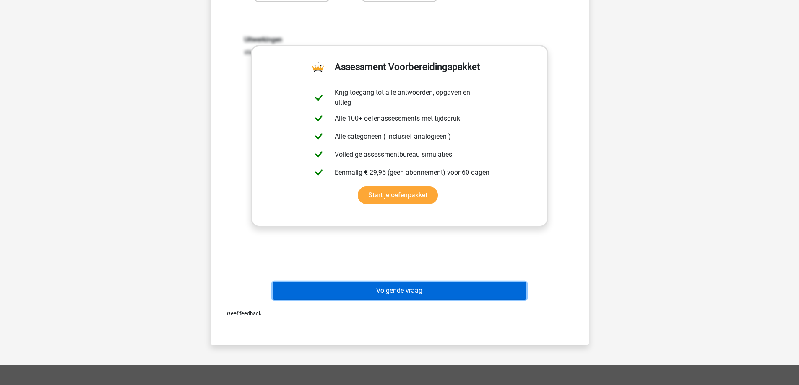
click at [402, 294] on button "Volgende vraag" at bounding box center [400, 291] width 254 height 18
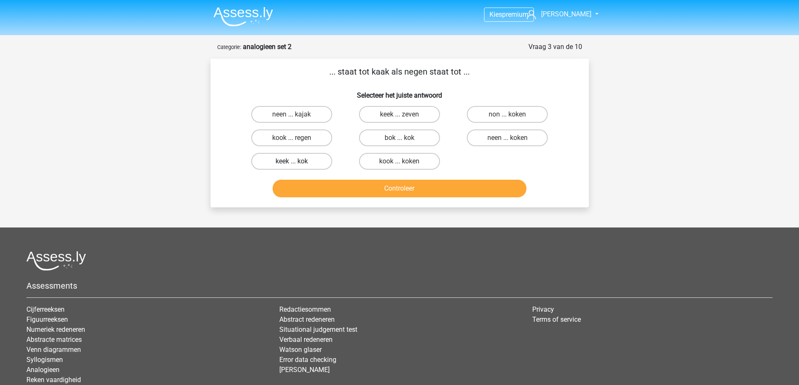
click at [313, 161] on label "keek ... kok" at bounding box center [291, 161] width 81 height 17
click at [297, 161] on input "keek ... kok" at bounding box center [294, 163] width 5 height 5
radio input "true"
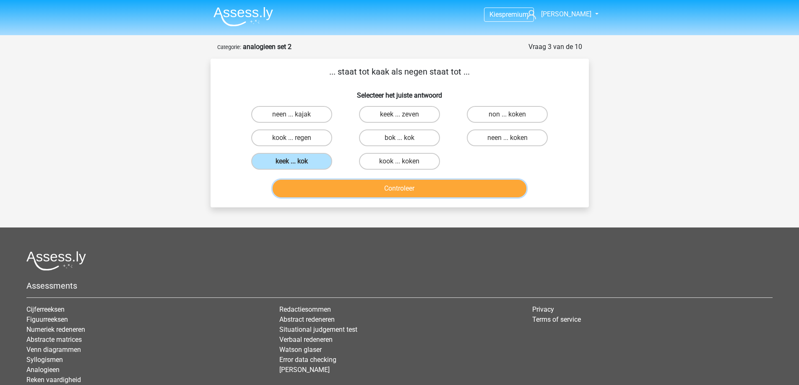
click at [360, 185] on button "Controleer" at bounding box center [400, 189] width 254 height 18
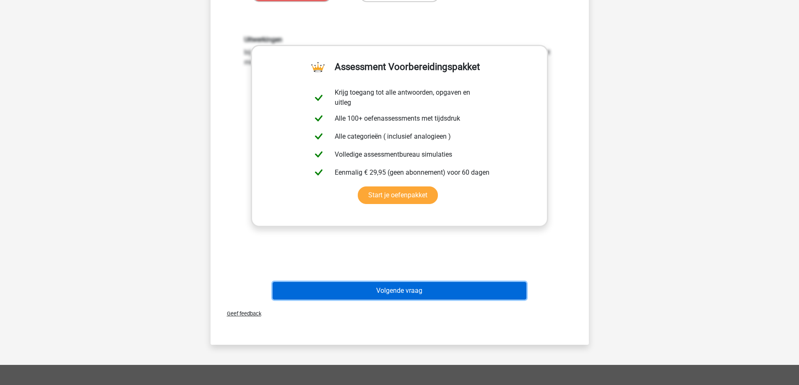
click at [379, 289] on button "Volgende vraag" at bounding box center [400, 291] width 254 height 18
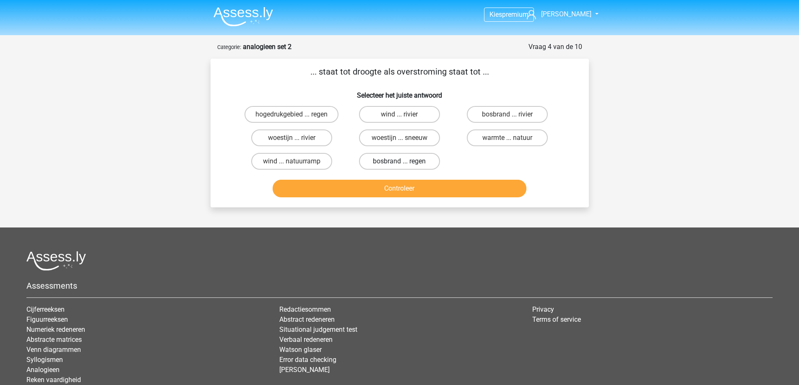
click at [410, 159] on label "bosbrand ... regen" at bounding box center [399, 161] width 81 height 17
click at [405, 161] on input "bosbrand ... regen" at bounding box center [401, 163] width 5 height 5
radio input "true"
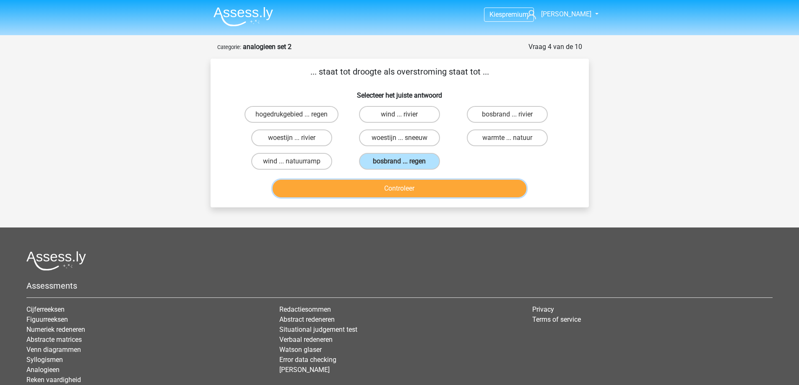
click at [390, 188] on button "Controleer" at bounding box center [400, 189] width 254 height 18
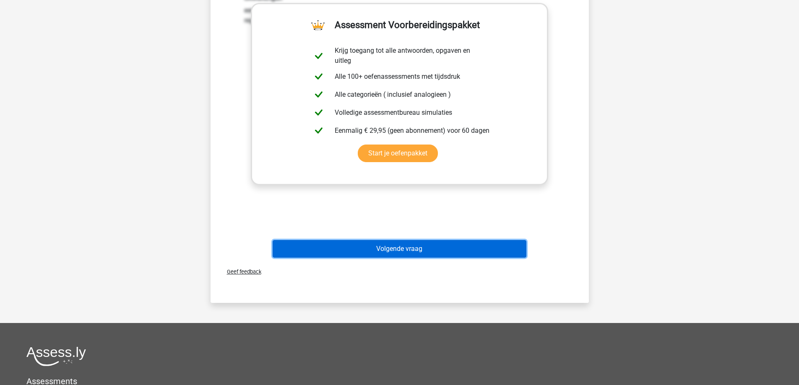
click at [381, 246] on button "Volgende vraag" at bounding box center [400, 249] width 254 height 18
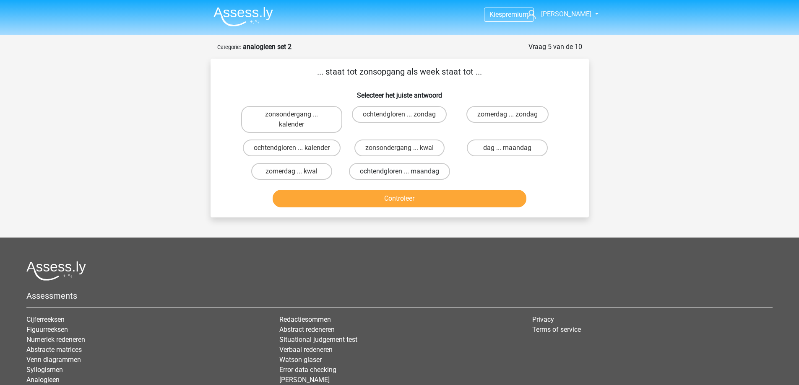
click at [427, 174] on label "ochtendgloren ... maandag" at bounding box center [399, 171] width 101 height 17
click at [405, 174] on input "ochtendgloren ... maandag" at bounding box center [401, 174] width 5 height 5
radio input "true"
click at [421, 208] on button "Controleer" at bounding box center [400, 199] width 254 height 18
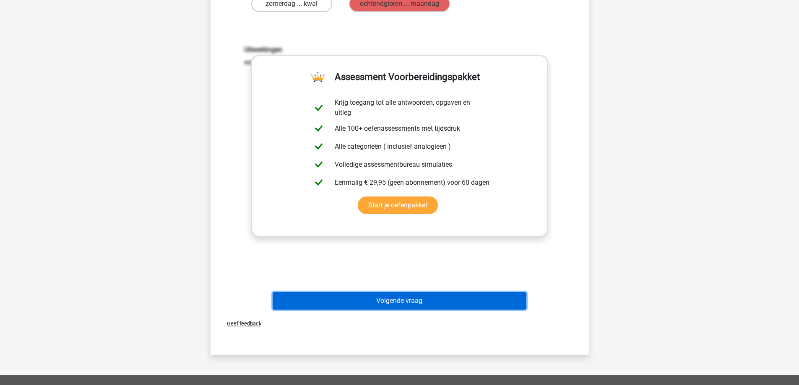
click at [384, 310] on button "Volgende vraag" at bounding box center [400, 301] width 254 height 18
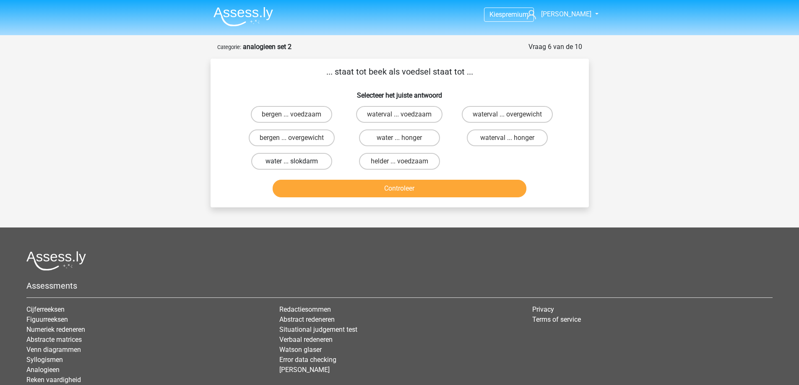
click at [310, 158] on label "water ... slokdarm" at bounding box center [291, 161] width 81 height 17
click at [297, 161] on input "water ... slokdarm" at bounding box center [294, 163] width 5 height 5
radio input "true"
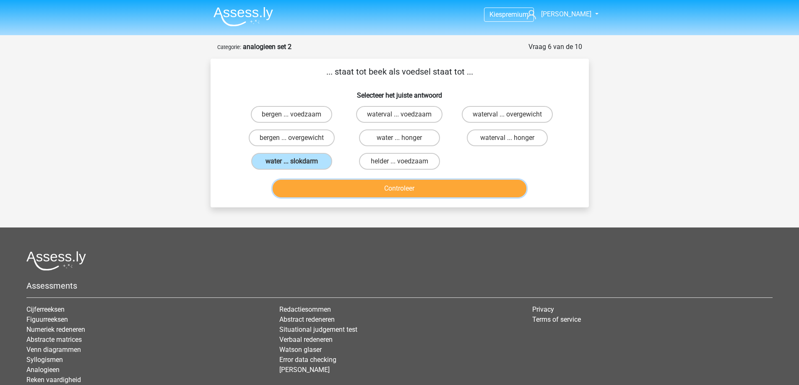
click at [370, 188] on button "Controleer" at bounding box center [400, 189] width 254 height 18
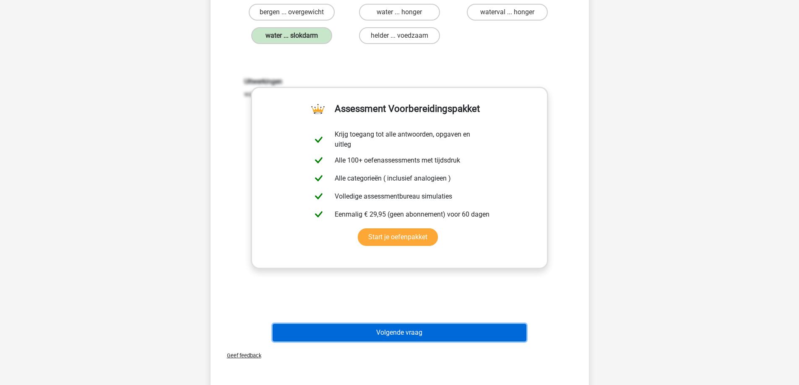
click at [406, 330] on button "Volgende vraag" at bounding box center [400, 333] width 254 height 18
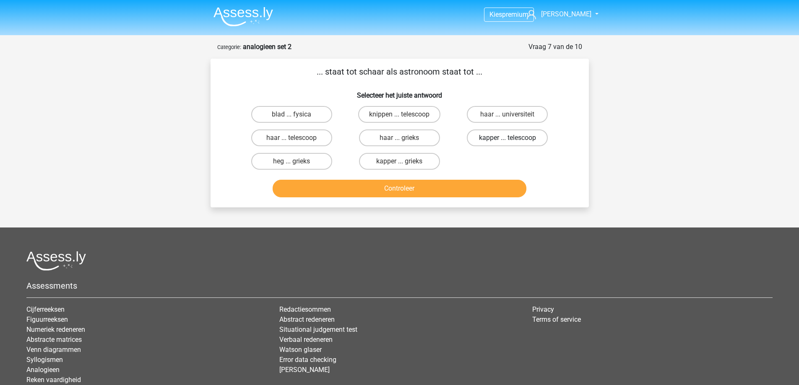
click at [489, 135] on label "kapper ... telescoop" at bounding box center [507, 138] width 81 height 17
click at [508, 138] on input "kapper ... telescoop" at bounding box center [510, 140] width 5 height 5
radio input "true"
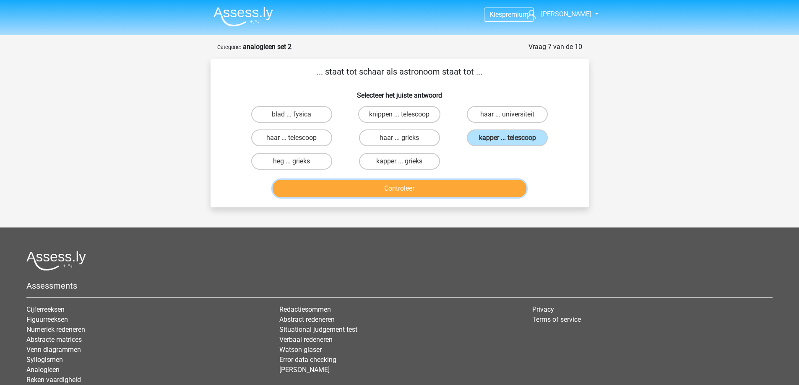
click at [416, 188] on button "Controleer" at bounding box center [400, 189] width 254 height 18
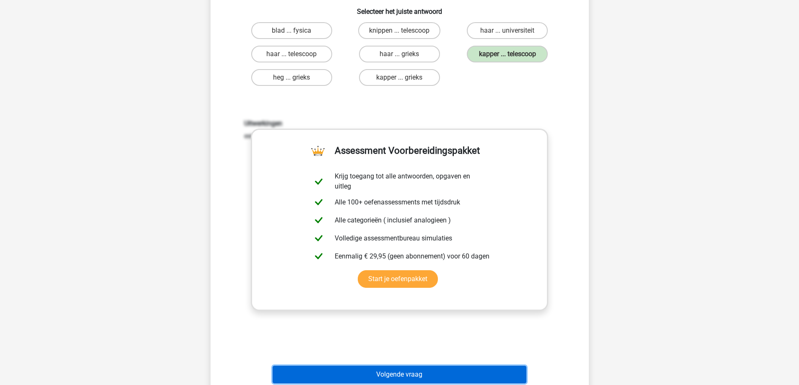
click at [382, 376] on button "Volgende vraag" at bounding box center [400, 375] width 254 height 18
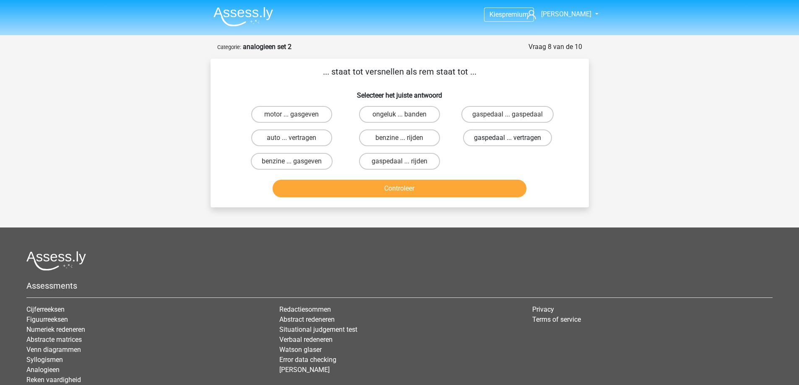
click at [506, 137] on label "gaspedaal ... vertragen" at bounding box center [507, 138] width 89 height 17
click at [508, 138] on input "gaspedaal ... vertragen" at bounding box center [510, 140] width 5 height 5
radio input "true"
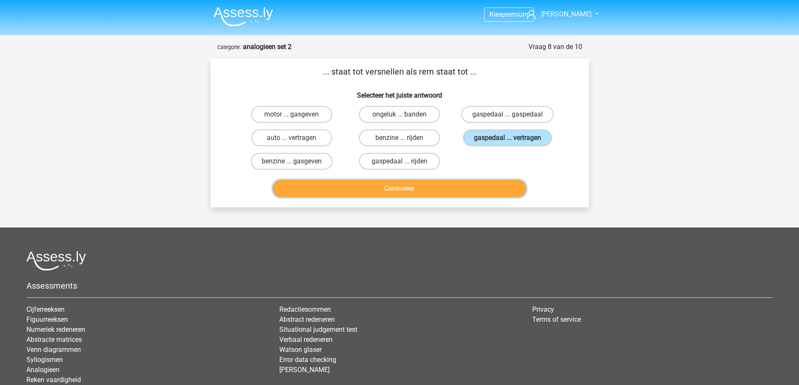
click at [420, 193] on button "Controleer" at bounding box center [400, 189] width 254 height 18
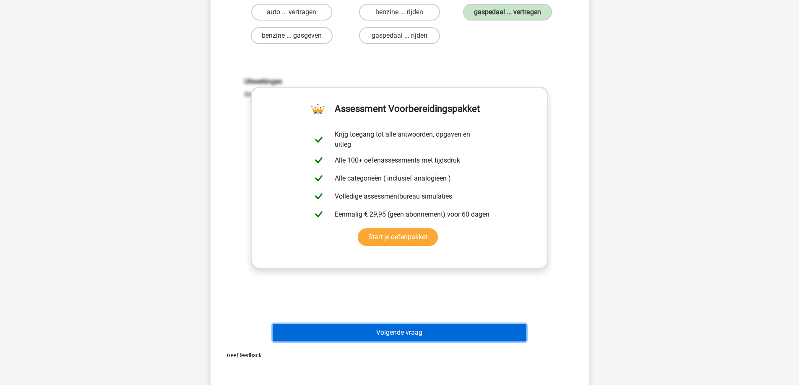
click at [389, 336] on button "Volgende vraag" at bounding box center [400, 333] width 254 height 18
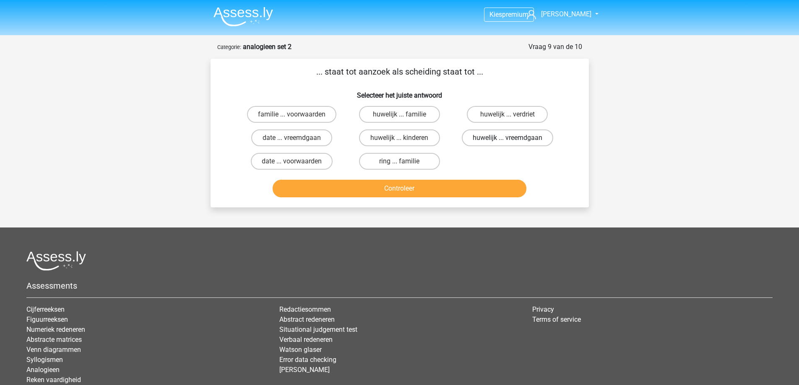
click at [496, 139] on label "huwelijk ... vreemdgaan" at bounding box center [507, 138] width 91 height 17
click at [508, 139] on input "huwelijk ... vreemdgaan" at bounding box center [510, 140] width 5 height 5
radio input "true"
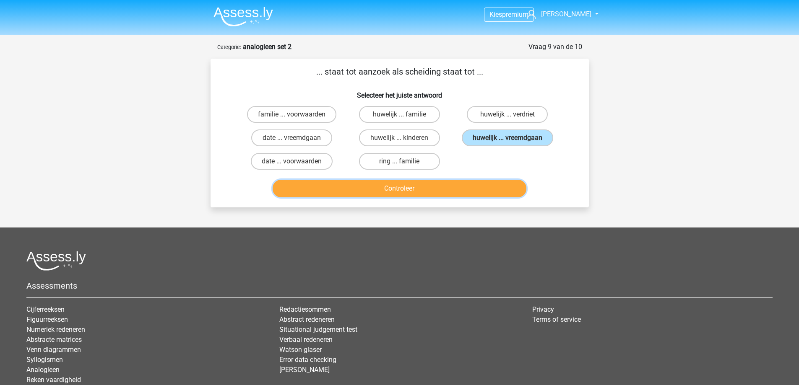
click at [440, 186] on button "Controleer" at bounding box center [400, 189] width 254 height 18
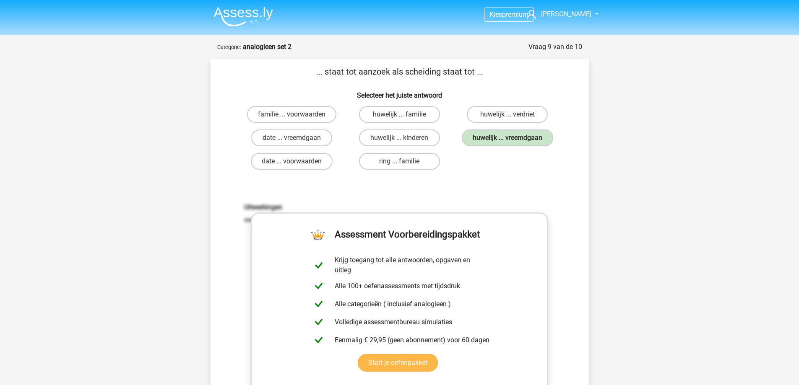
scroll to position [126, 0]
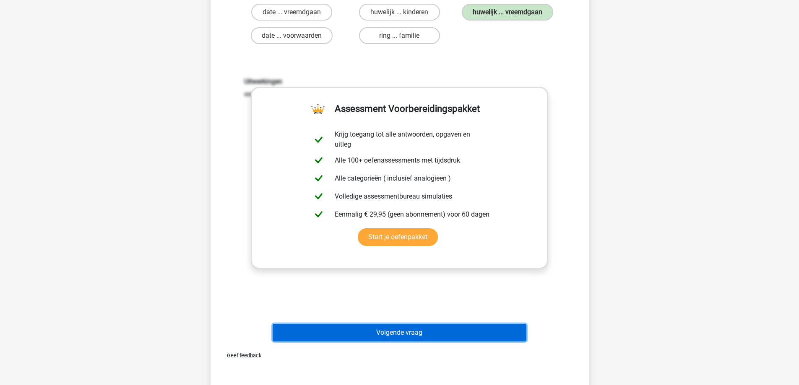
click at [393, 333] on button "Volgende vraag" at bounding box center [400, 333] width 254 height 18
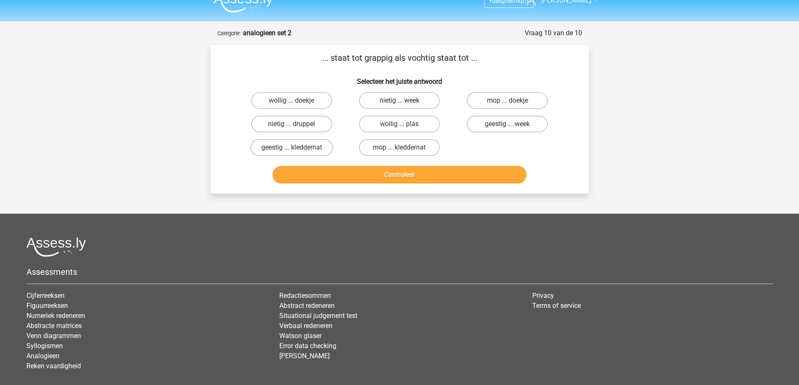
scroll to position [0, 0]
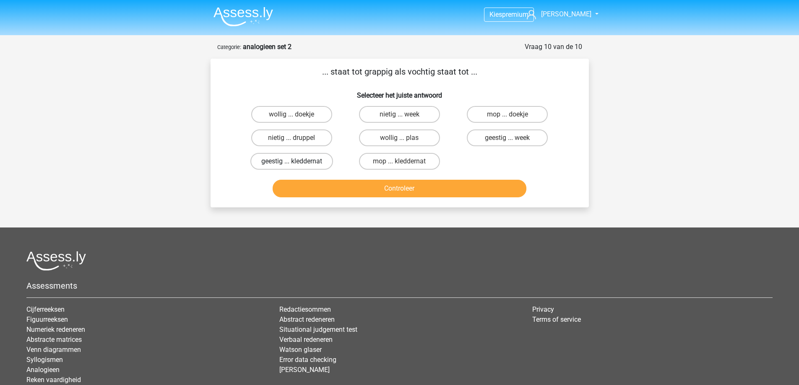
click at [308, 159] on label "geestig ... kleddernat" at bounding box center [291, 161] width 83 height 17
click at [297, 161] on input "geestig ... kleddernat" at bounding box center [294, 163] width 5 height 5
radio input "true"
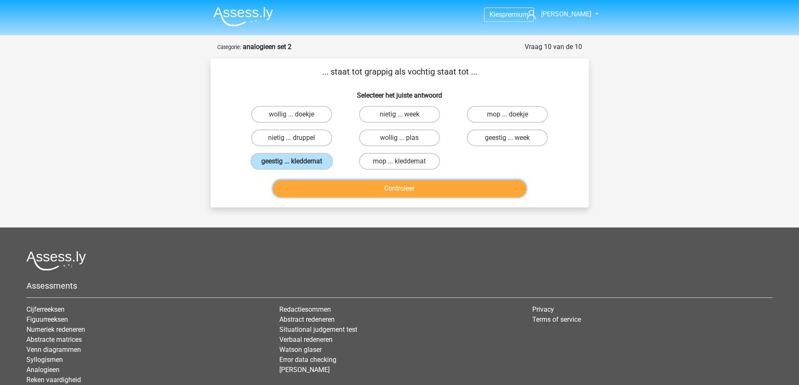
click at [333, 190] on button "Controleer" at bounding box center [400, 189] width 254 height 18
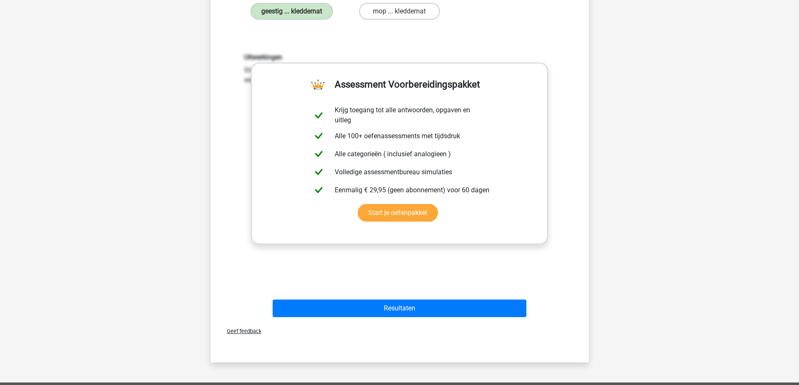
scroll to position [168, 0]
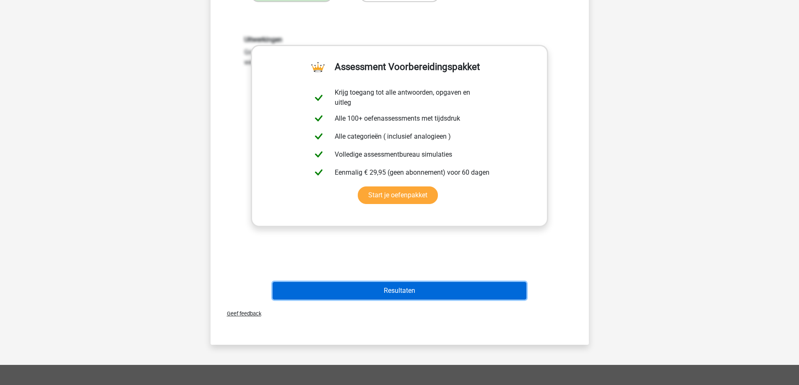
click at [403, 293] on button "Resultaten" at bounding box center [400, 291] width 254 height 18
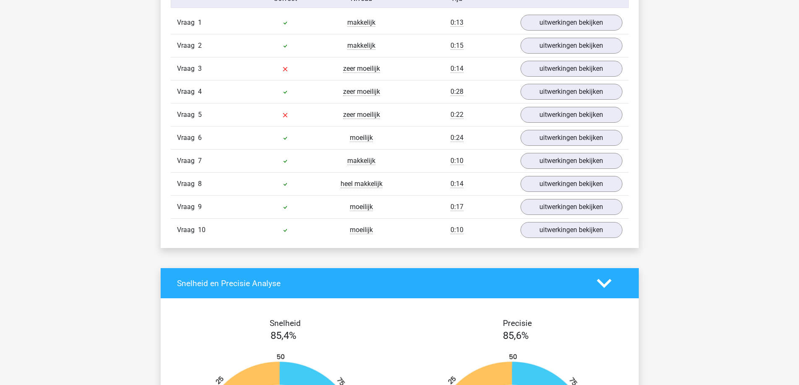
scroll to position [629, 0]
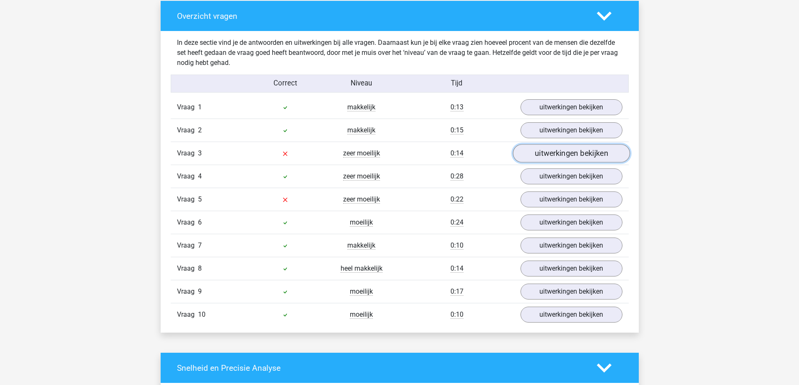
click at [567, 154] on link "uitwerkingen bekijken" at bounding box center [571, 154] width 117 height 18
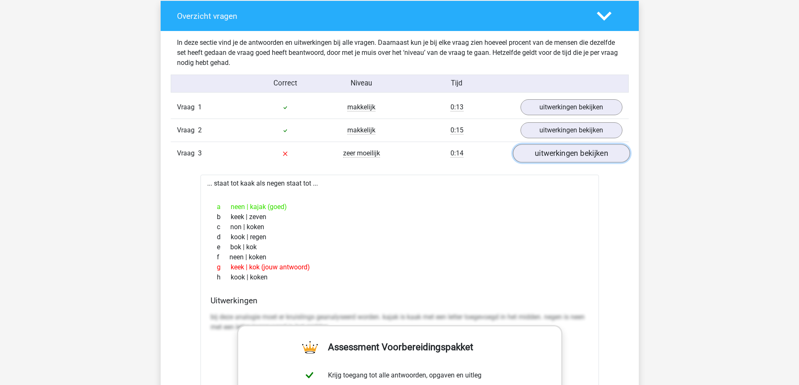
click at [566, 154] on link "uitwerkingen bekijken" at bounding box center [571, 154] width 117 height 18
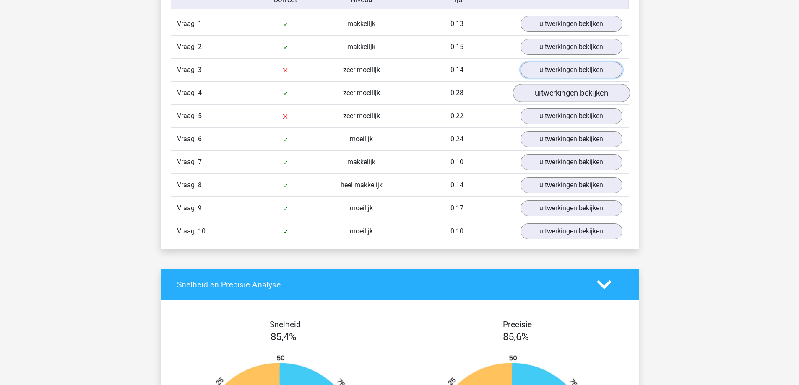
scroll to position [713, 0]
click at [548, 114] on link "uitwerkingen bekijken" at bounding box center [571, 116] width 117 height 18
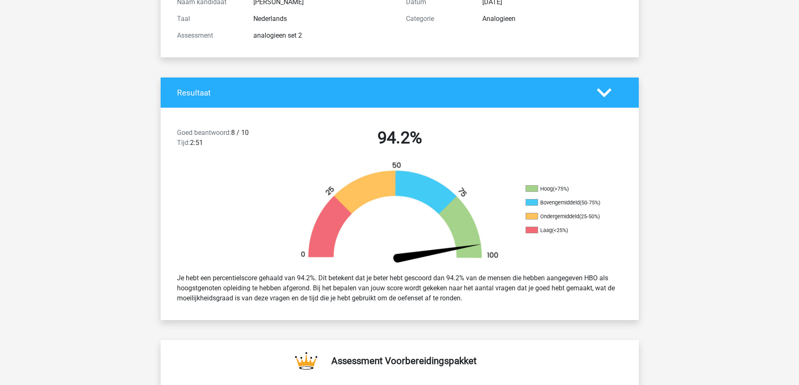
scroll to position [42, 0]
